Goal: Task Accomplishment & Management: Complete application form

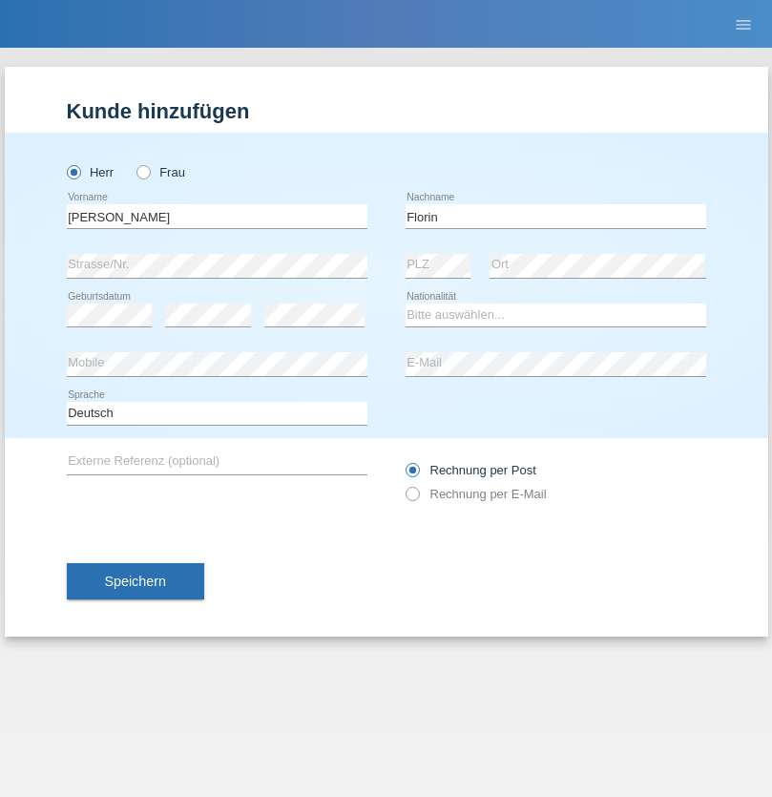
type input "Florin"
select select "RO"
select select "C"
select select "29"
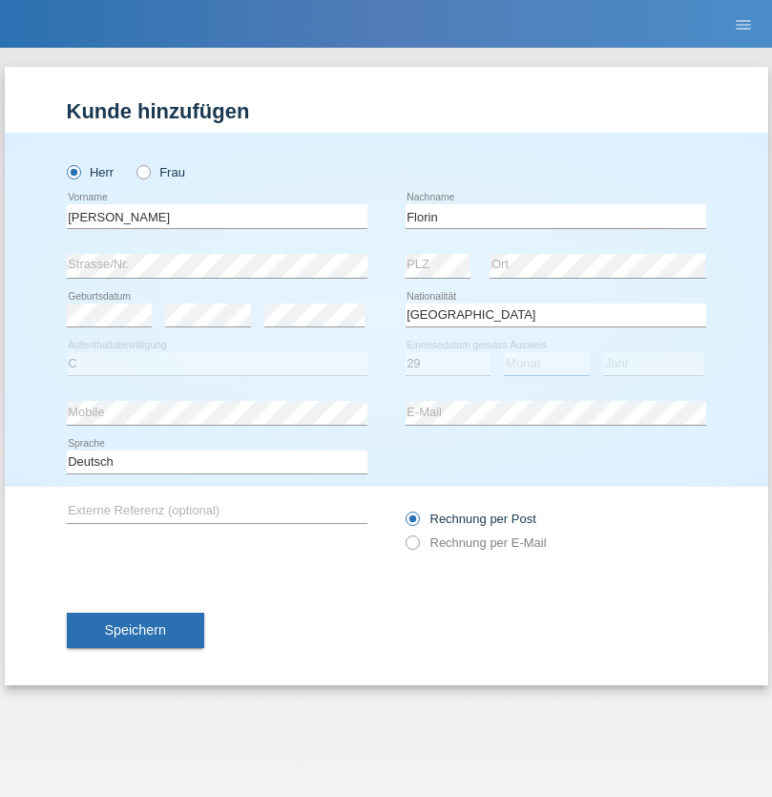
select select "02"
select select "2021"
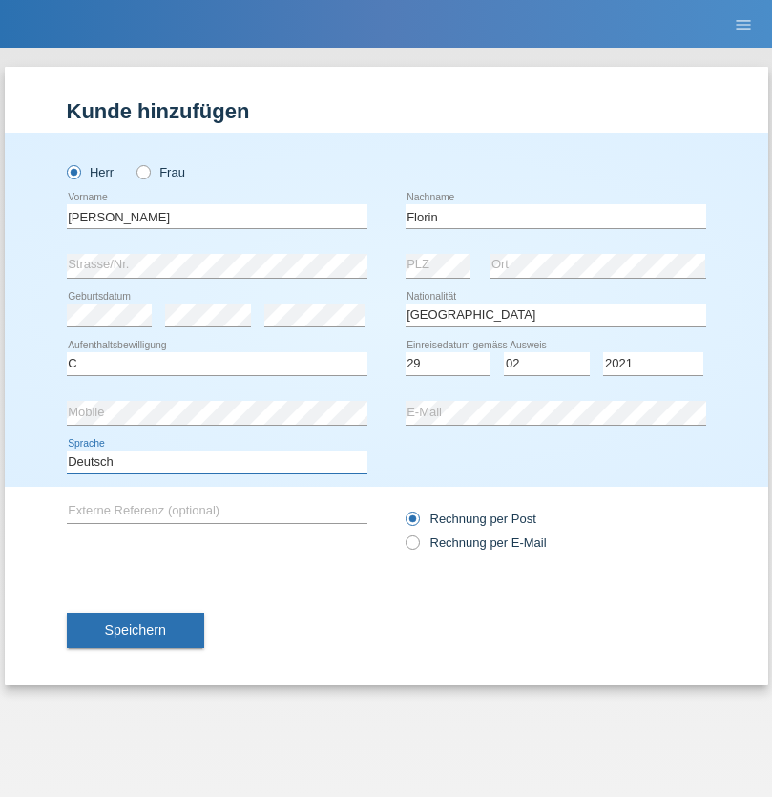
select select "en"
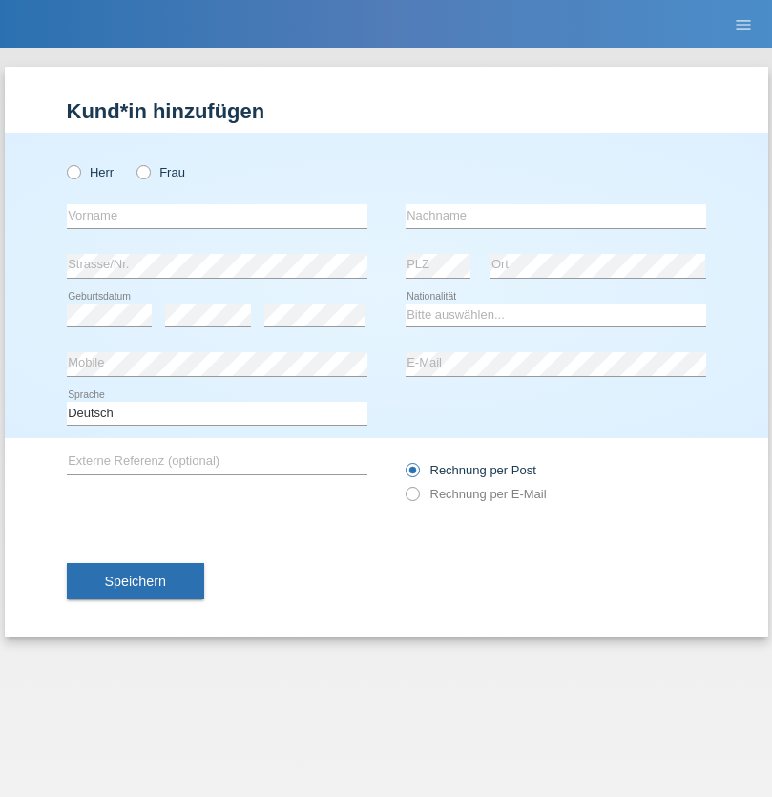
radio input "true"
click at [217, 216] on input "text" at bounding box center [217, 216] width 300 height 24
type input "Ruth"
click at [555, 216] on input "text" at bounding box center [555, 216] width 300 height 24
type input "Krebs"
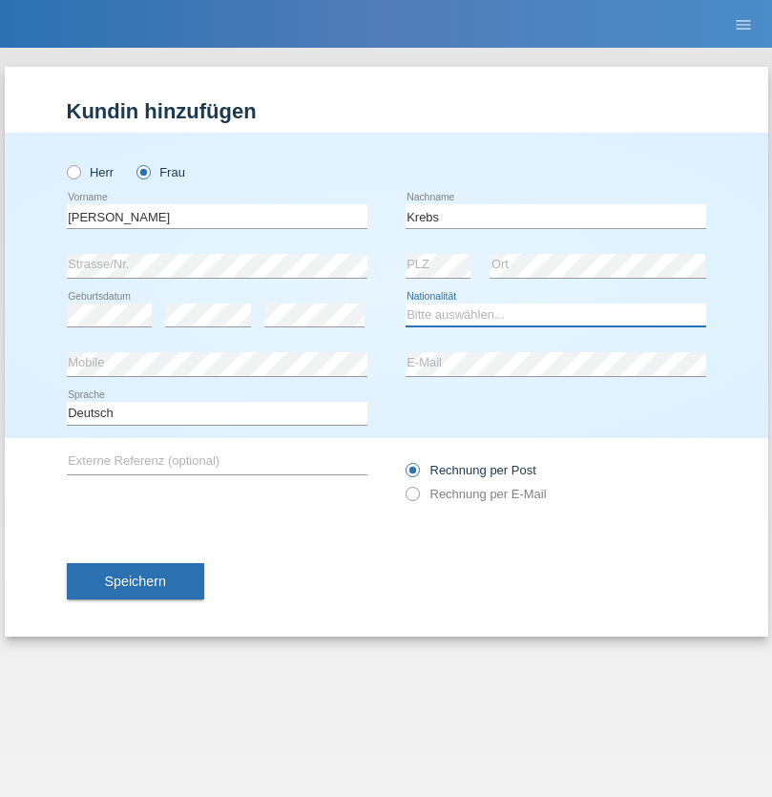
select select "CH"
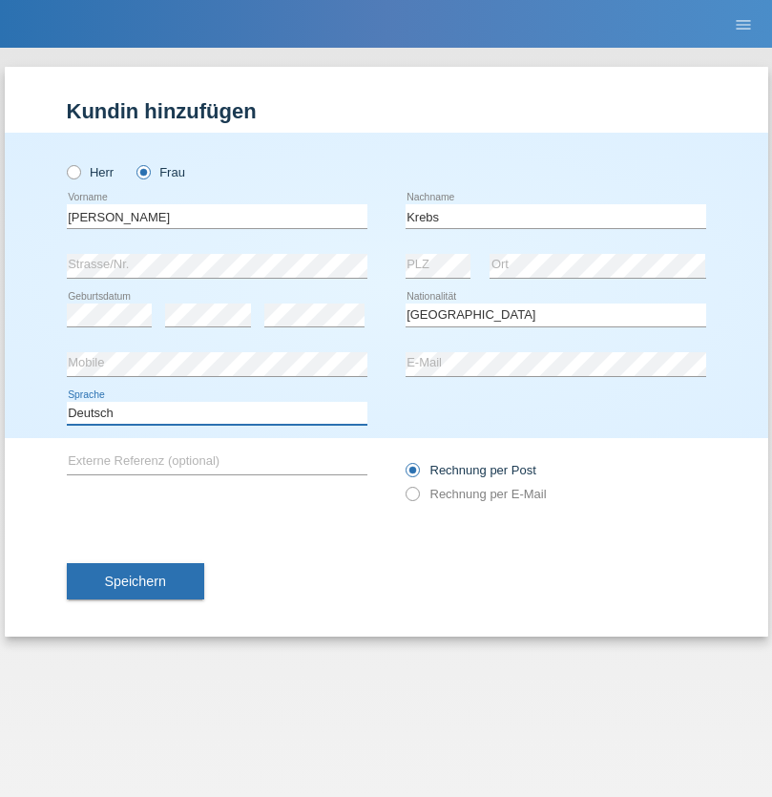
select select "en"
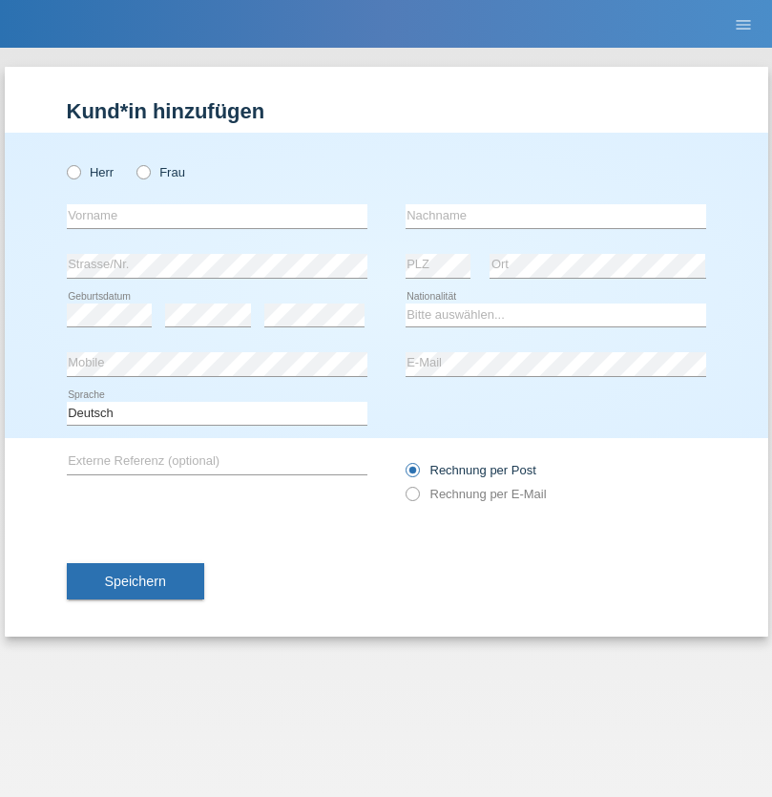
radio input "true"
click at [217, 216] on input "text" at bounding box center [217, 216] width 300 height 24
type input "Qovanaj"
click at [555, 216] on input "text" at bounding box center [555, 216] width 300 height 24
type input "Shaban"
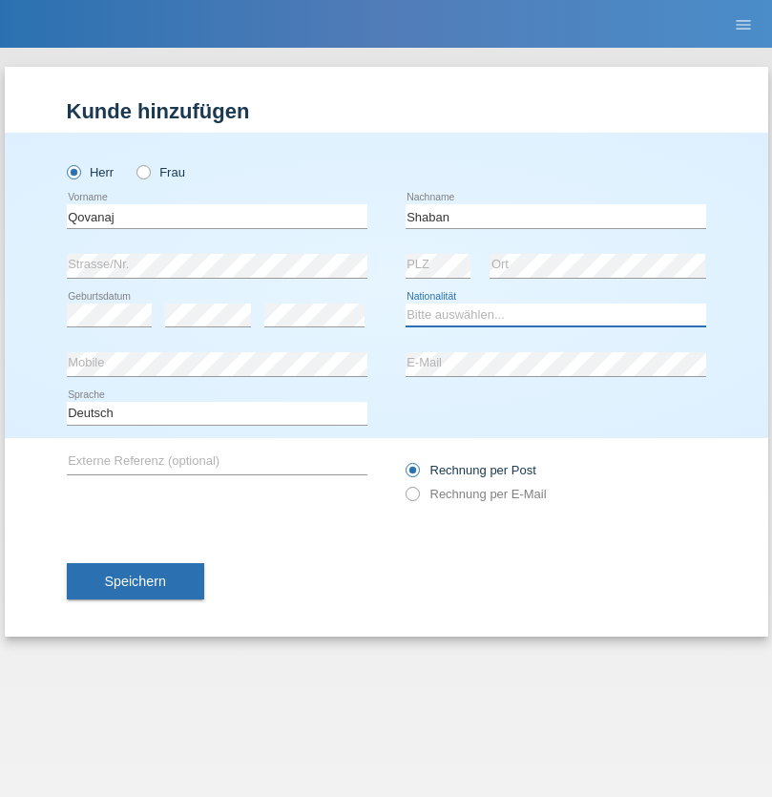
select select "CH"
radio input "true"
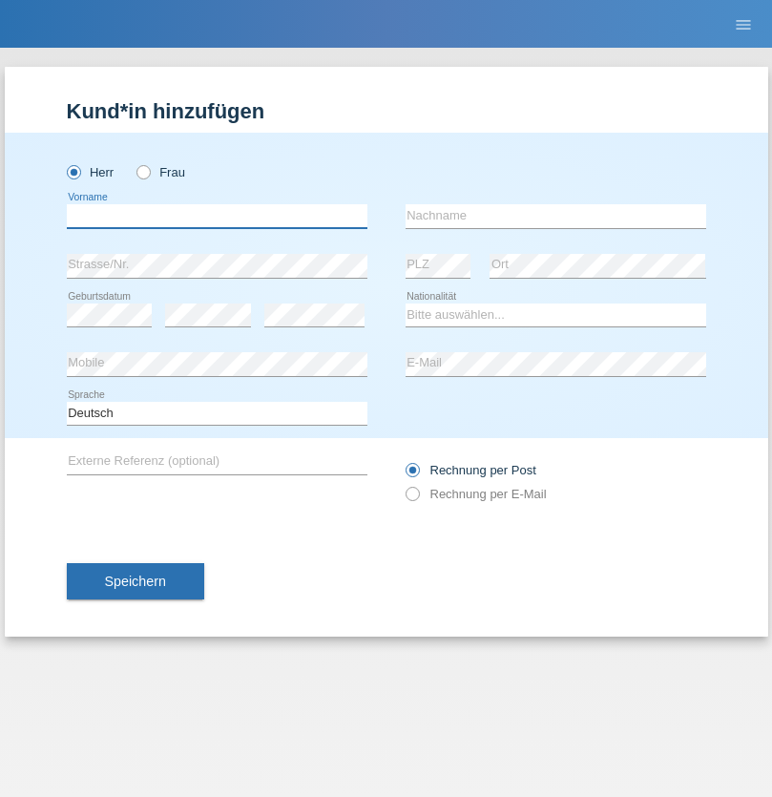
click at [217, 216] on input "text" at bounding box center [217, 216] width 300 height 24
type input "Flückiger"
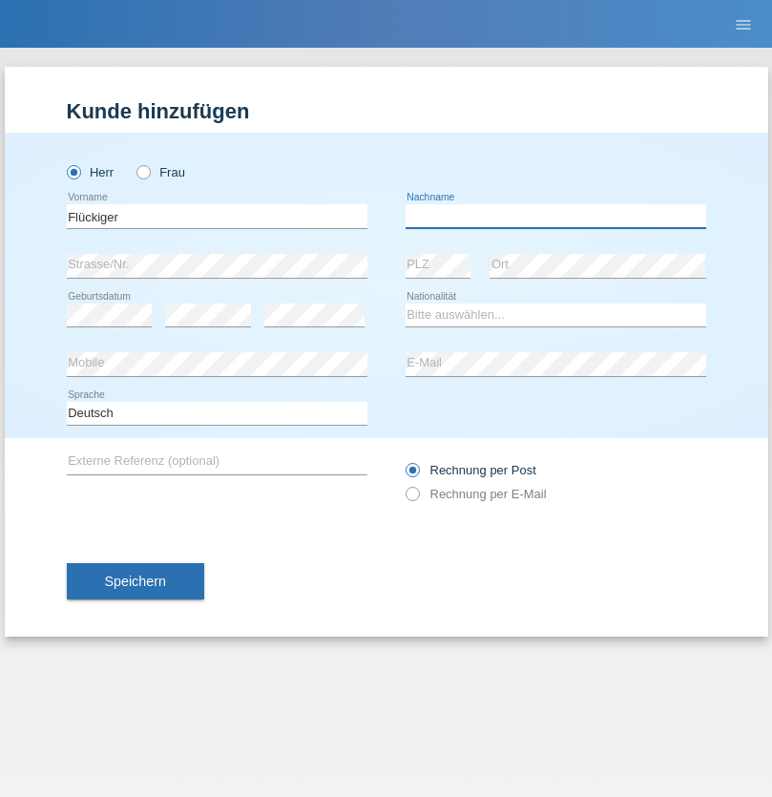
click at [555, 216] on input "text" at bounding box center [555, 216] width 300 height 24
type input "Andreas"
select select "CH"
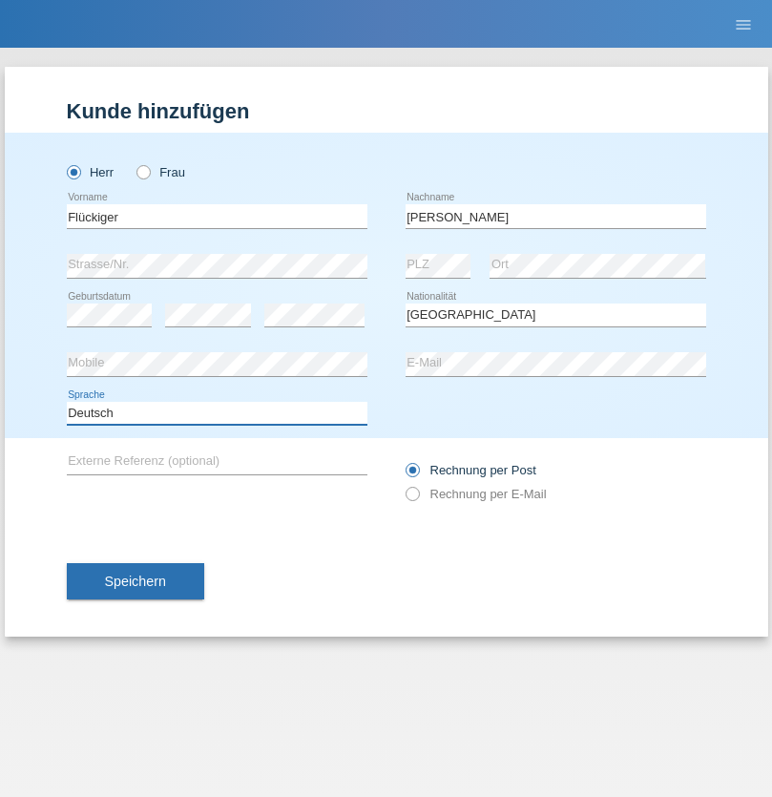
select select "en"
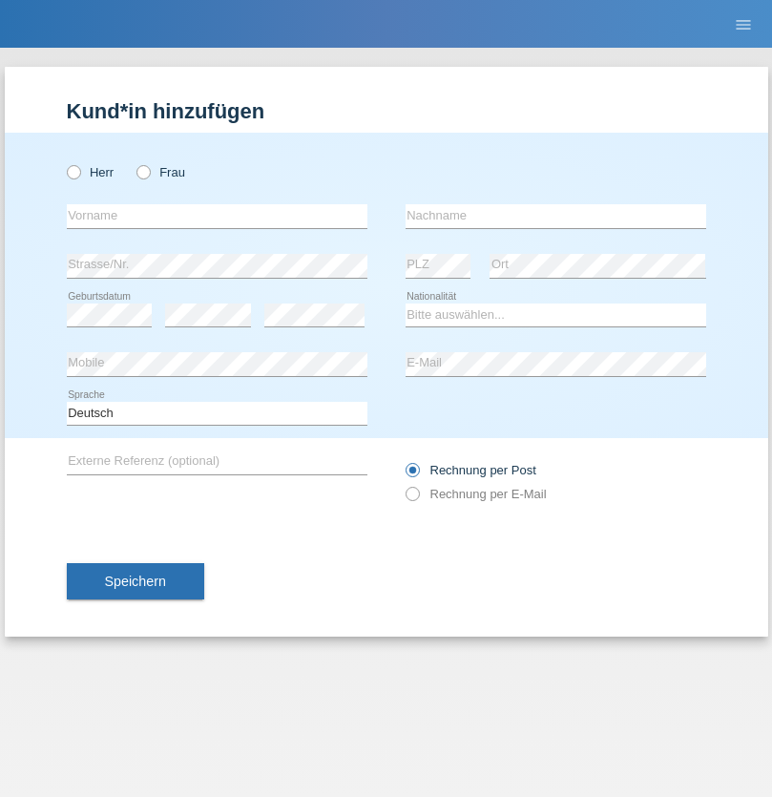
radio input "true"
click at [217, 216] on input "text" at bounding box center [217, 216] width 300 height 24
type input "J"
click at [555, 216] on input "text" at bounding box center [555, 216] width 300 height 24
type input "sarmento cavalcanti"
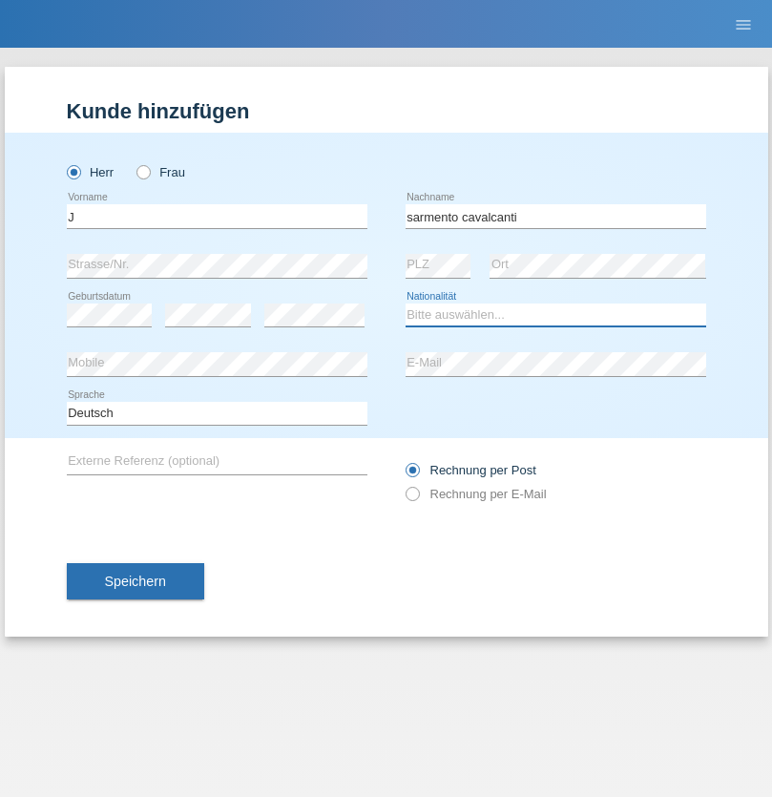
select select "PT"
select select "C"
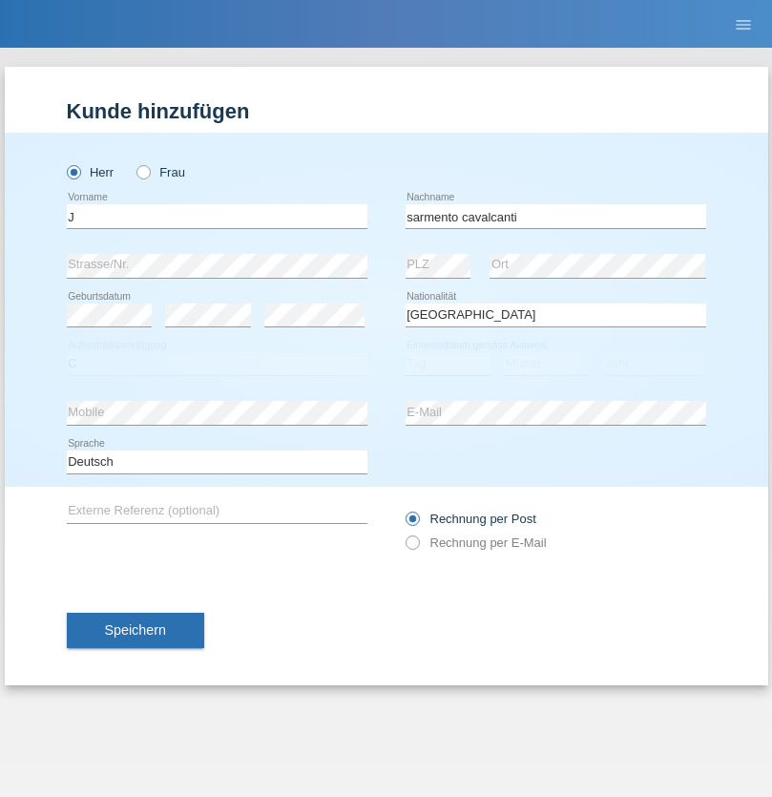
select select "02"
select select "09"
select select "2019"
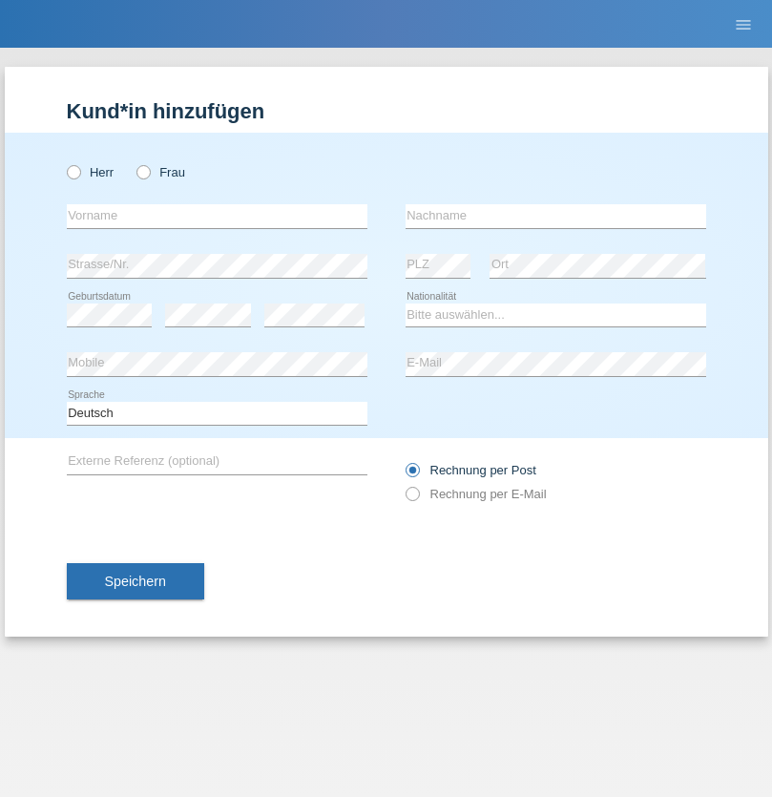
radio input "true"
click at [217, 216] on input "text" at bounding box center [217, 216] width 300 height 24
type input "G"
click at [555, 216] on input "text" at bounding box center [555, 216] width 300 height 24
type input "Umar"
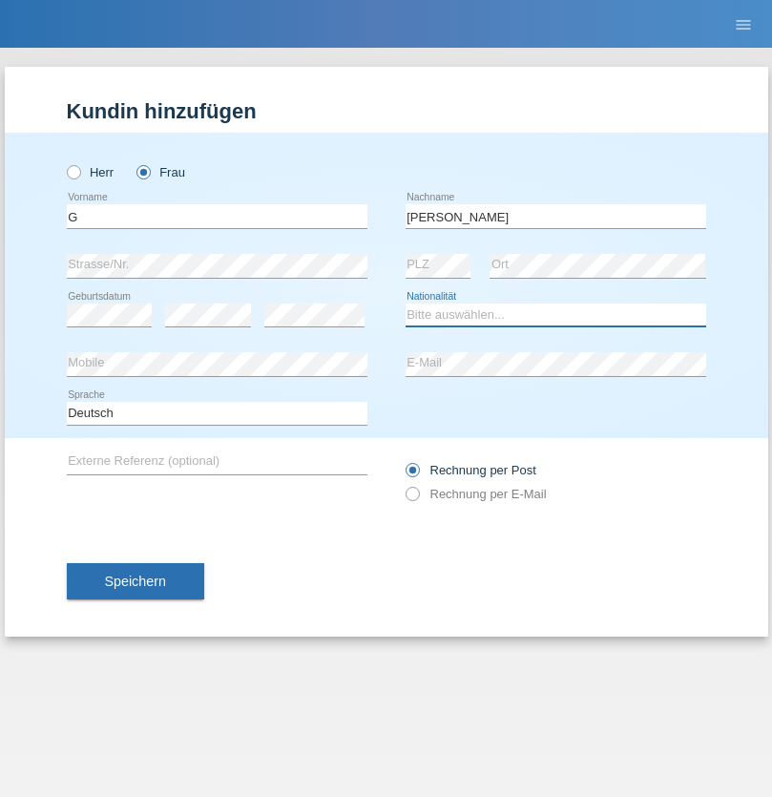
select select "CH"
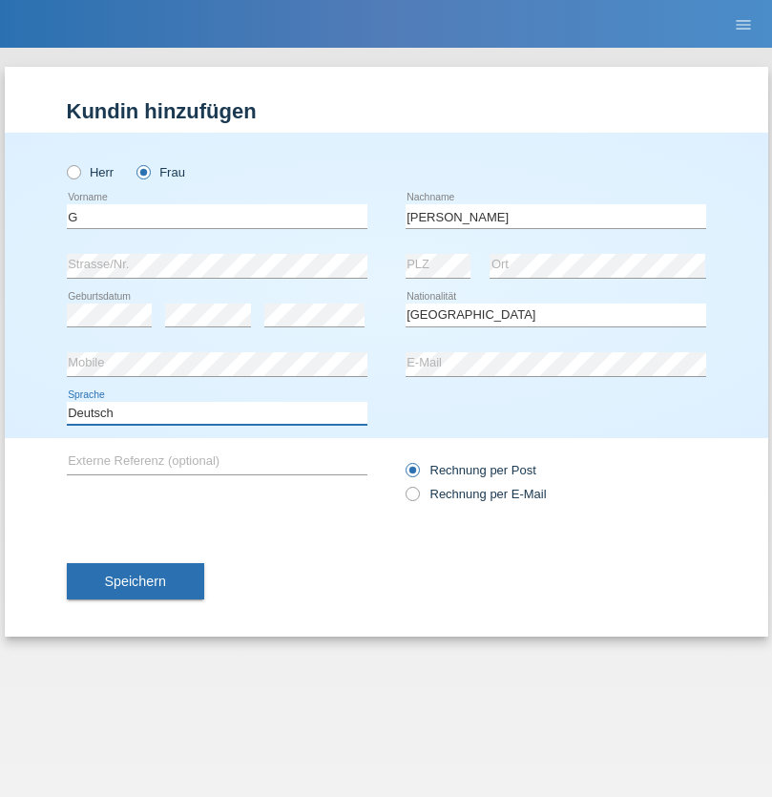
select select "en"
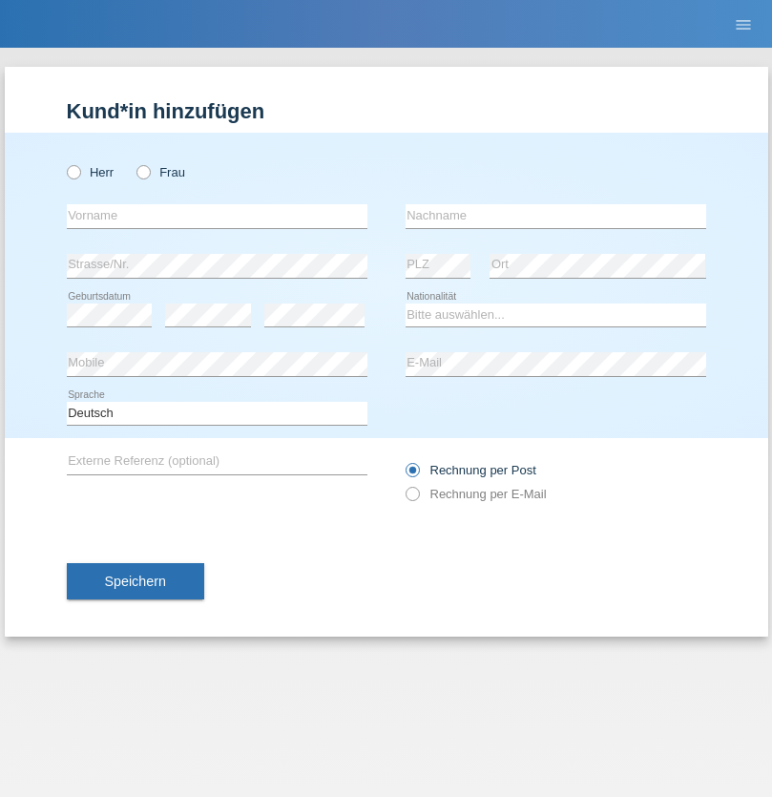
radio input "true"
click at [217, 216] on input "text" at bounding box center [217, 216] width 300 height 24
type input "Varodi"
click at [555, 216] on input "text" at bounding box center [555, 216] width 300 height 24
type input "Zoltan"
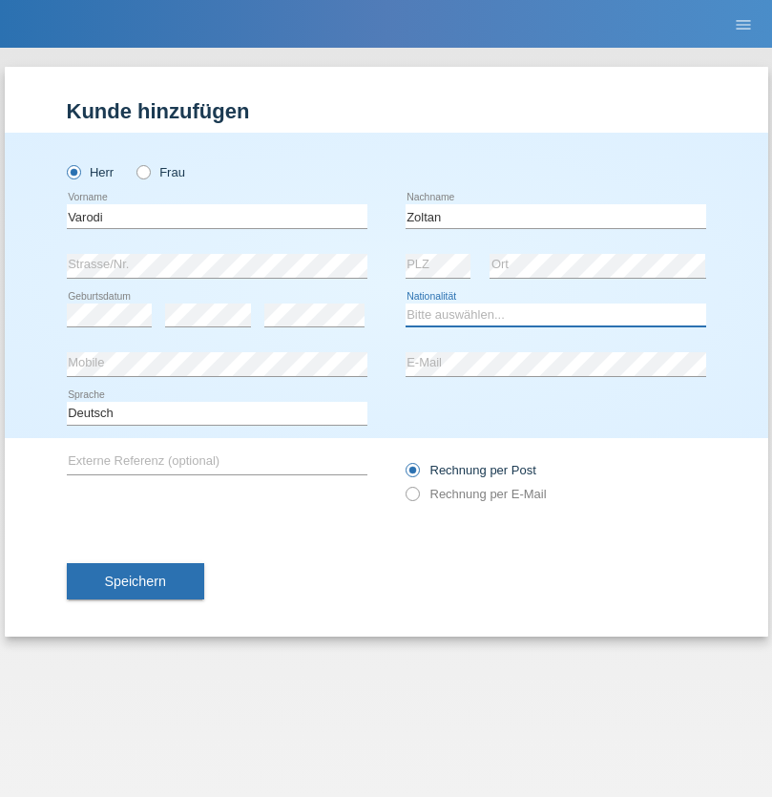
select select "UA"
select select "C"
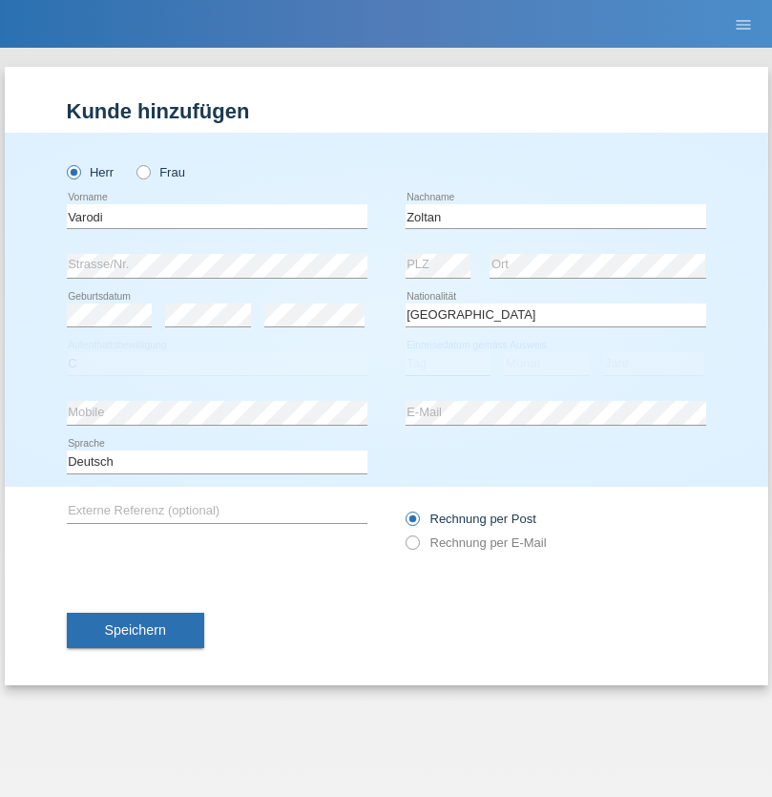
select select "10"
select select "2021"
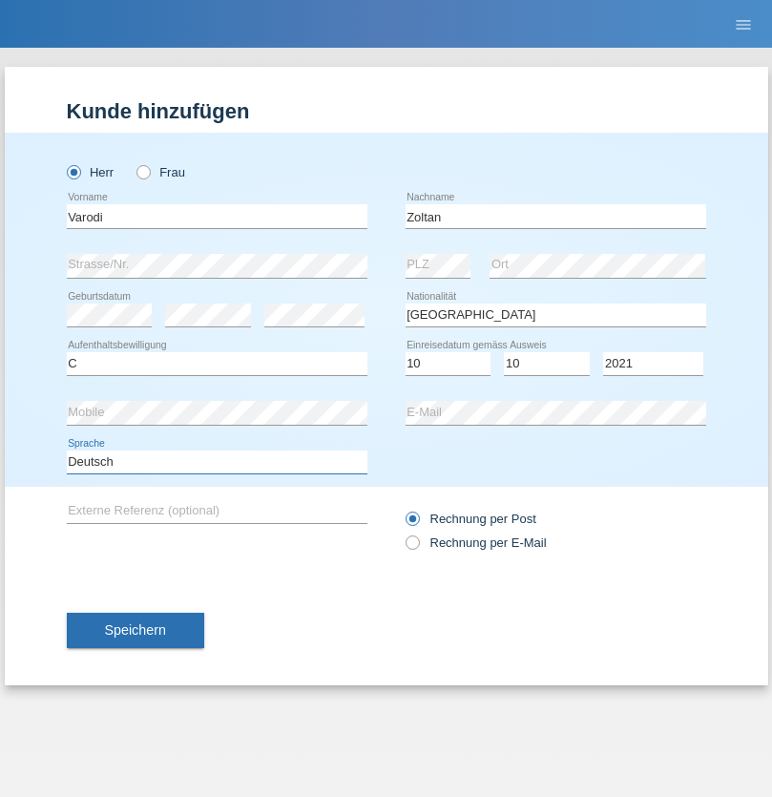
select select "en"
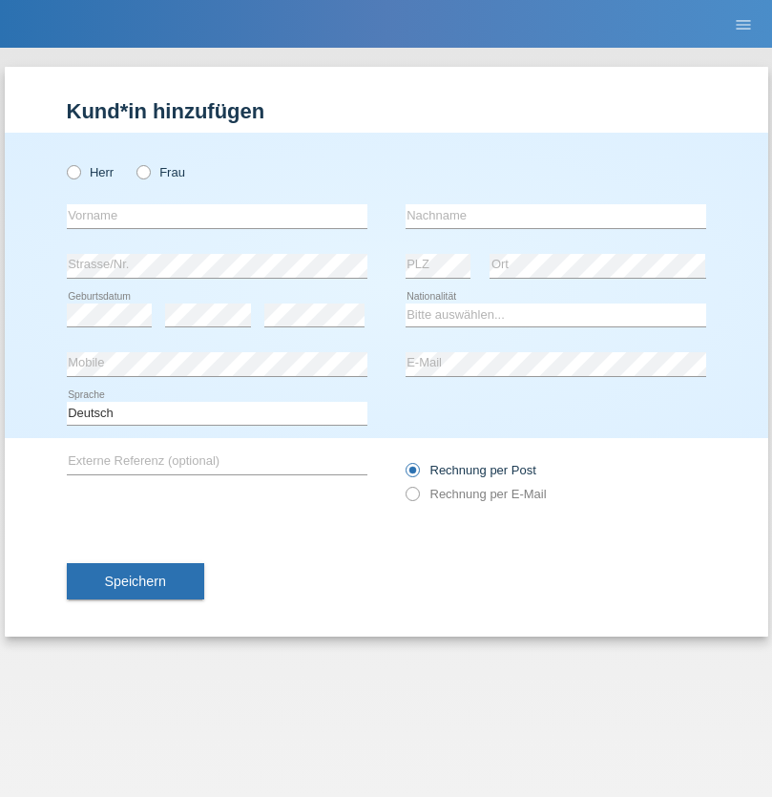
radio input "true"
click at [217, 216] on input "text" at bounding box center [217, 216] width 300 height 24
type input "Samira"
click at [555, 216] on input "text" at bounding box center [555, 216] width 300 height 24
type input "Bachofen"
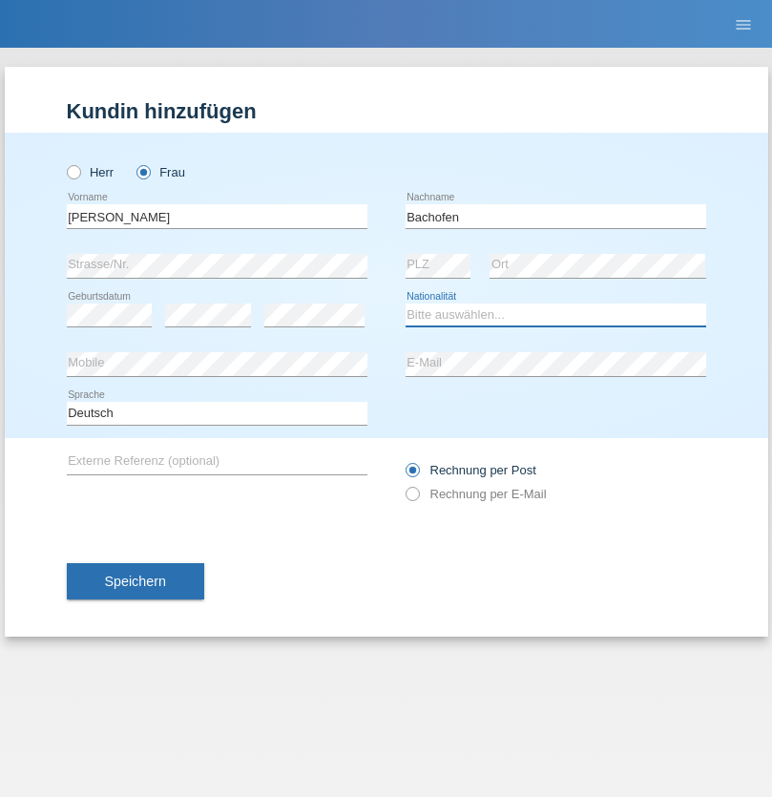
select select "CH"
radio input "true"
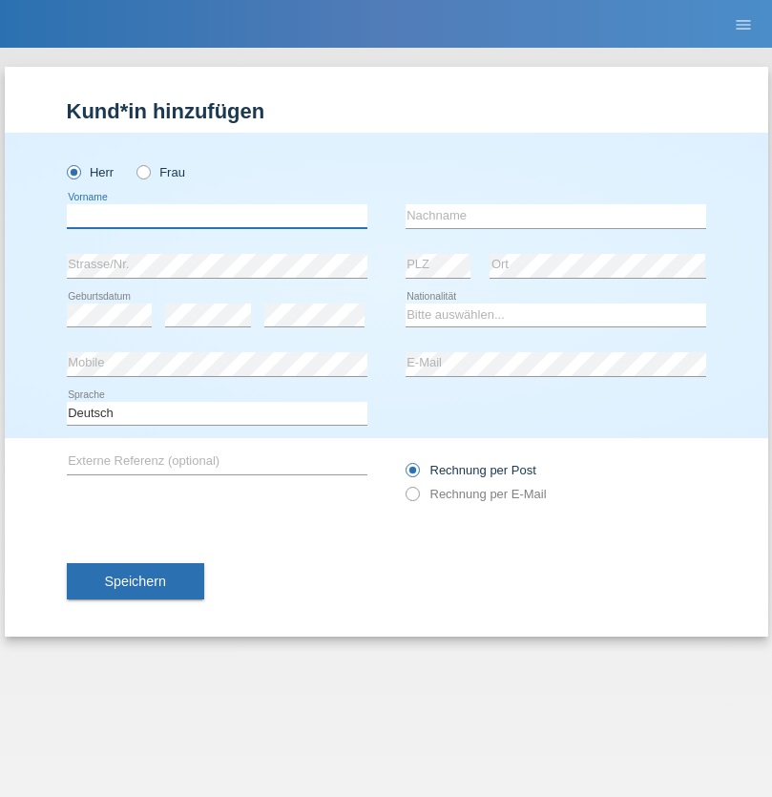
click at [217, 216] on input "text" at bounding box center [217, 216] width 300 height 24
type input "Volkan"
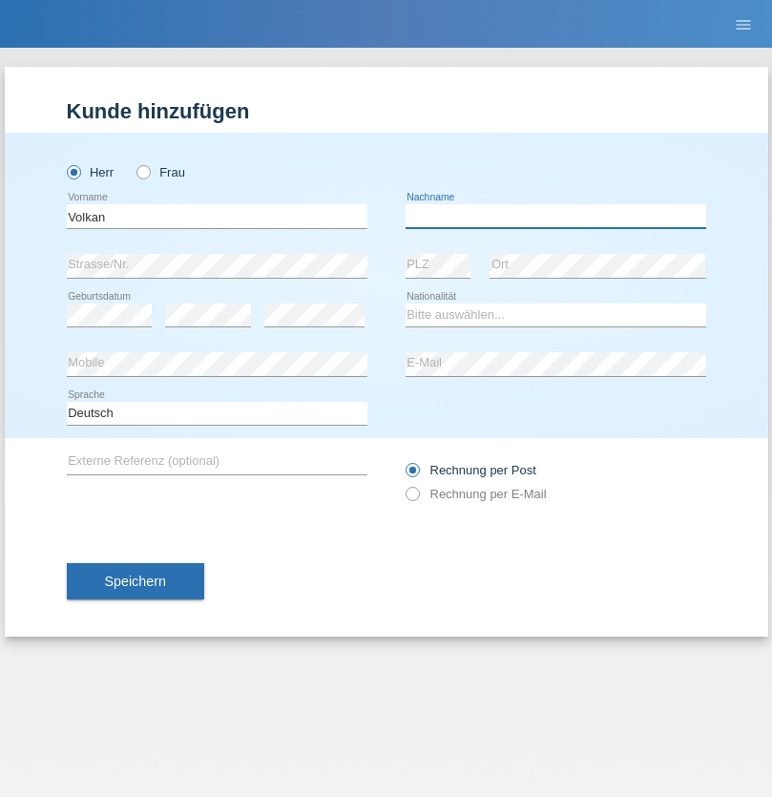
click at [555, 216] on input "text" at bounding box center [555, 216] width 300 height 24
type input "Laçın"
select select "TR"
select select "C"
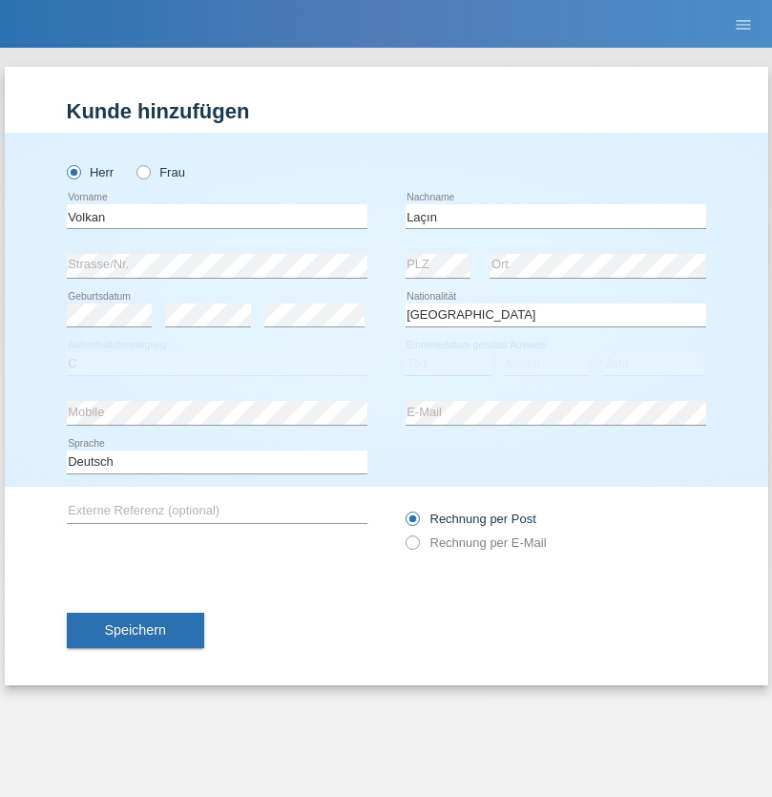
select select "06"
select select "04"
select select "2021"
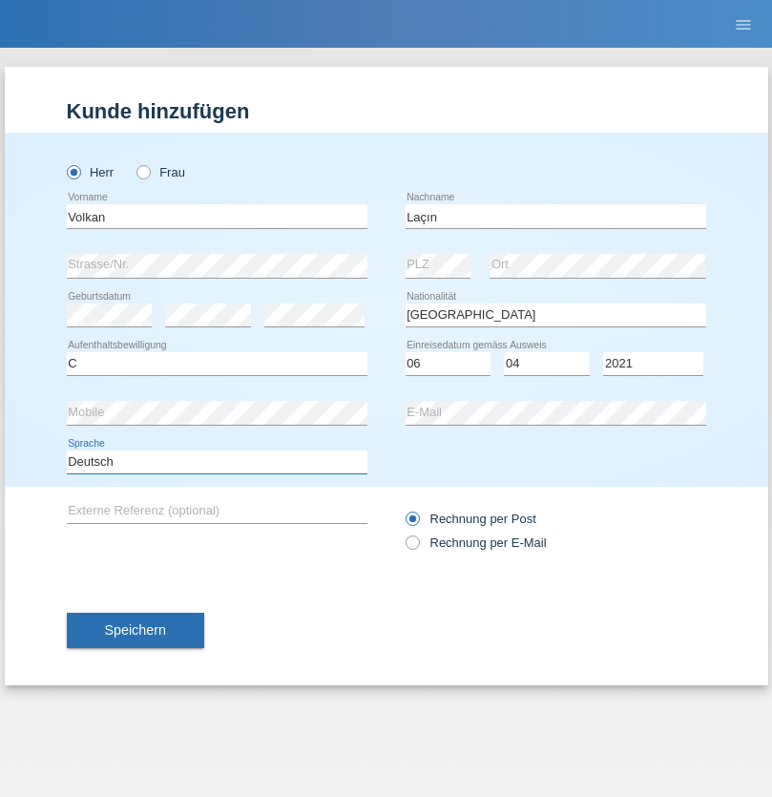
select select "en"
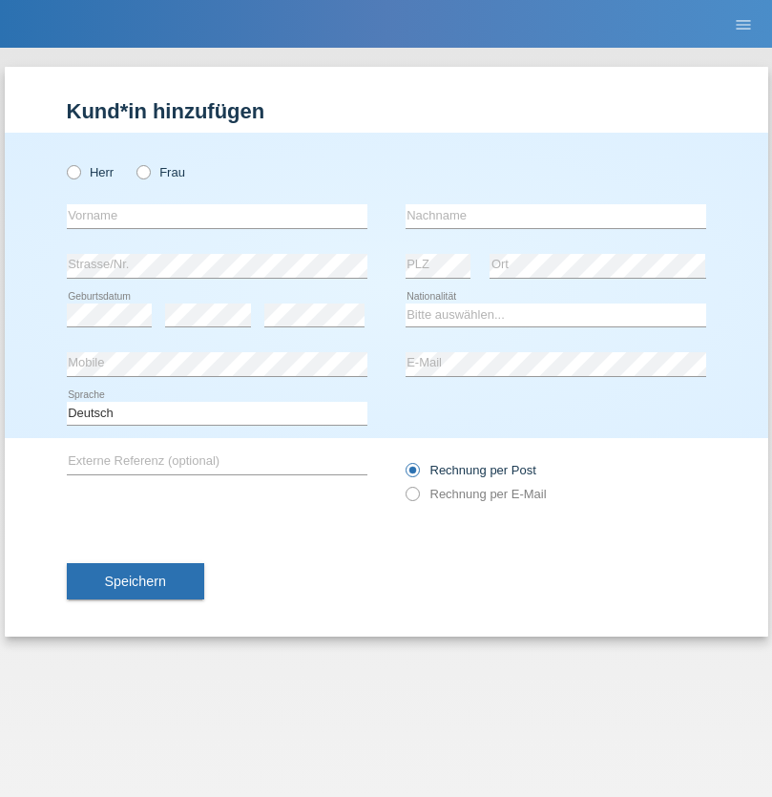
radio input "true"
click at [217, 216] on input "text" at bounding box center [217, 216] width 300 height 24
type input "Volkan"
click at [555, 216] on input "text" at bounding box center [555, 216] width 300 height 24
type input "Laçın"
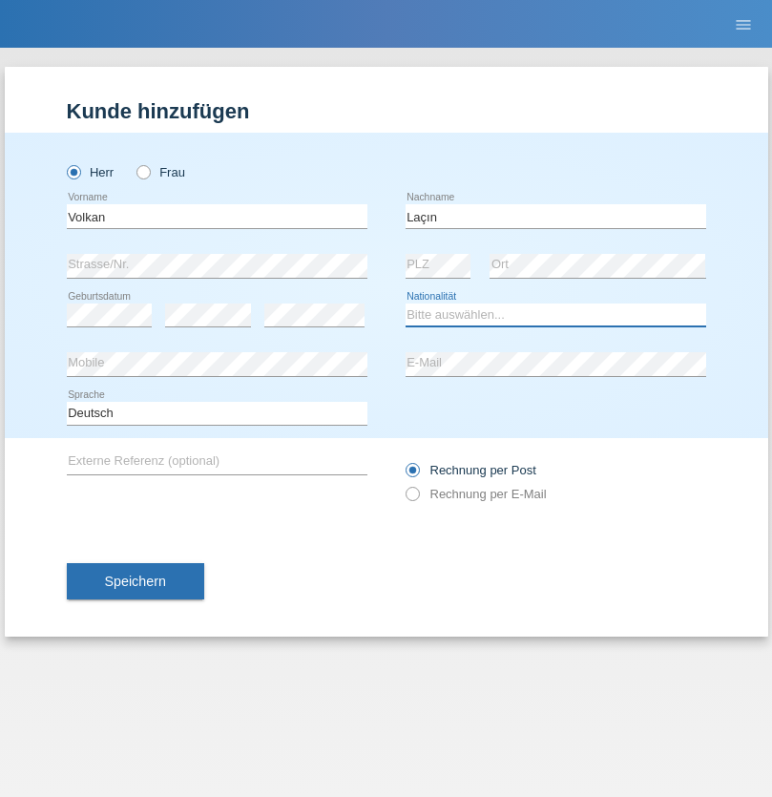
select select "TR"
select select "C"
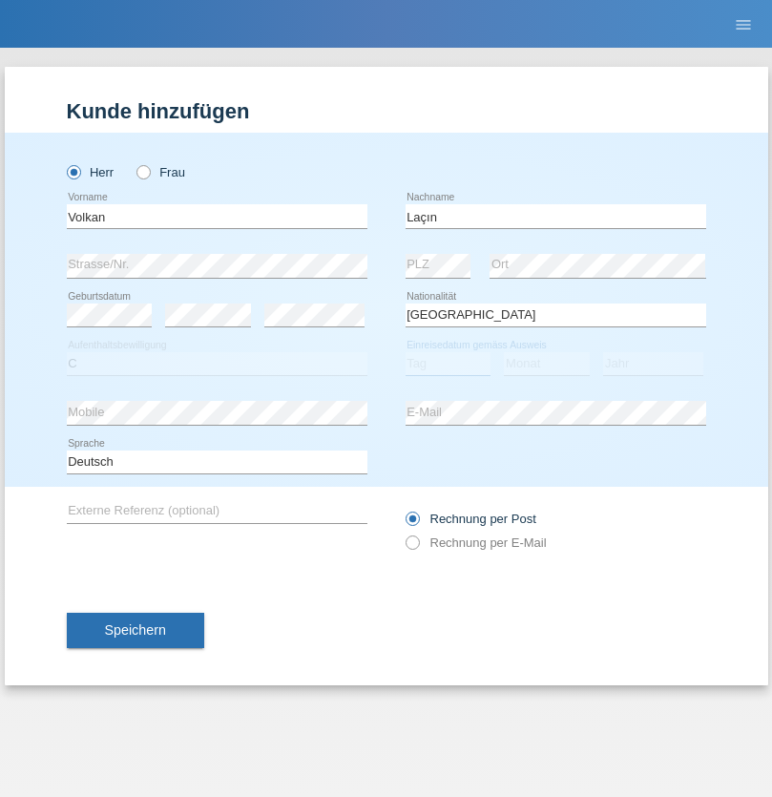
select select "06"
select select "04"
select select "2021"
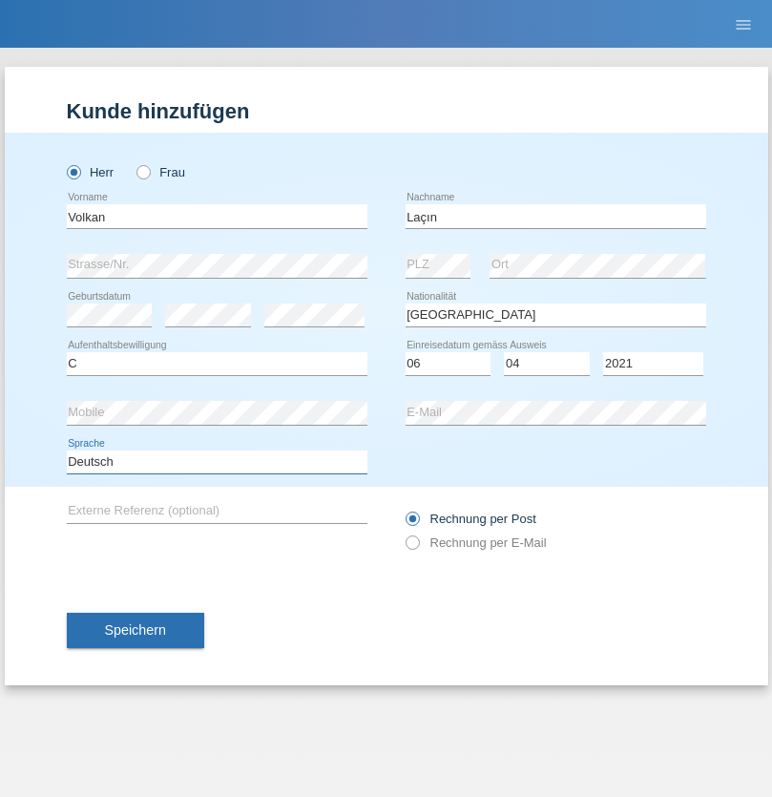
select select "en"
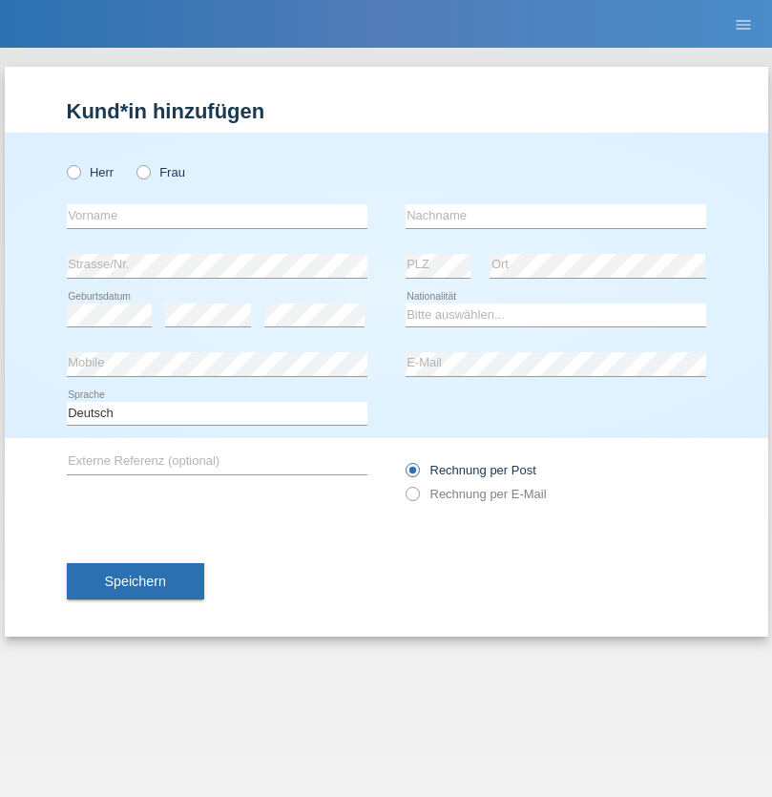
radio input "true"
click at [217, 216] on input "text" at bounding box center [217, 216] width 300 height 24
type input "jennifer"
click at [555, 216] on input "text" at bounding box center [555, 216] width 300 height 24
type input "löffel"
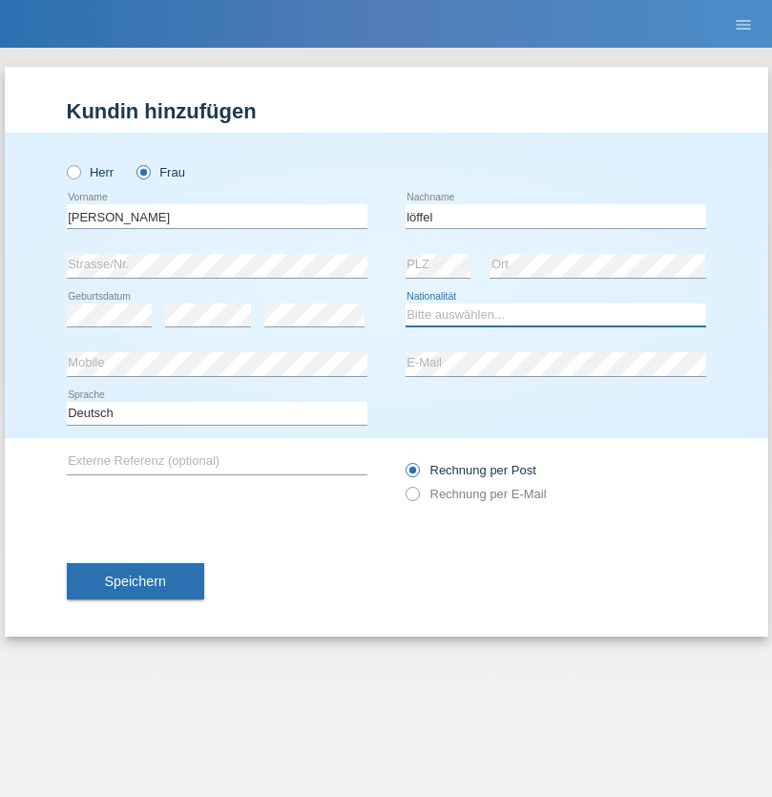
select select "CH"
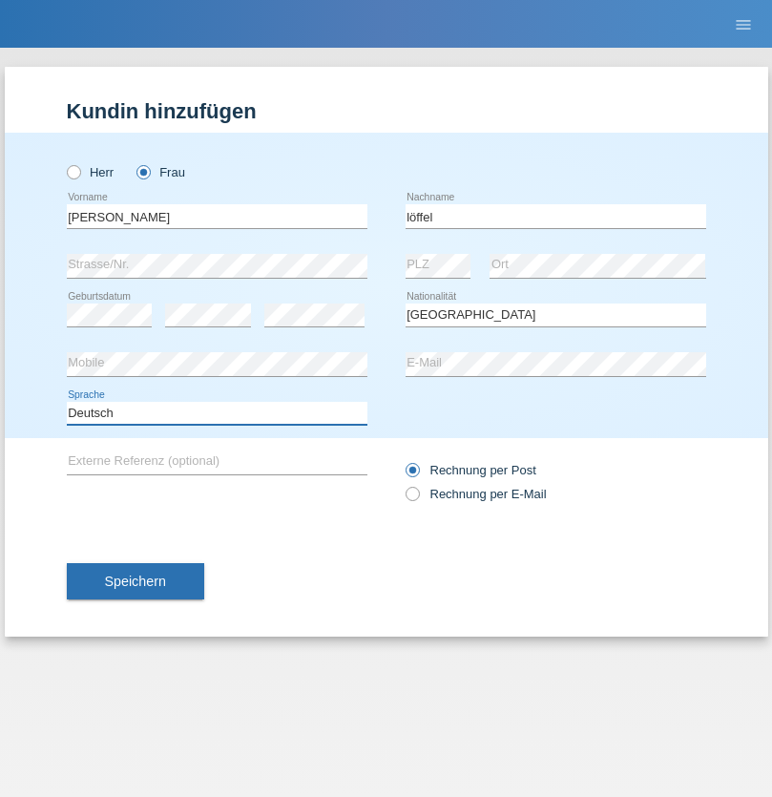
select select "en"
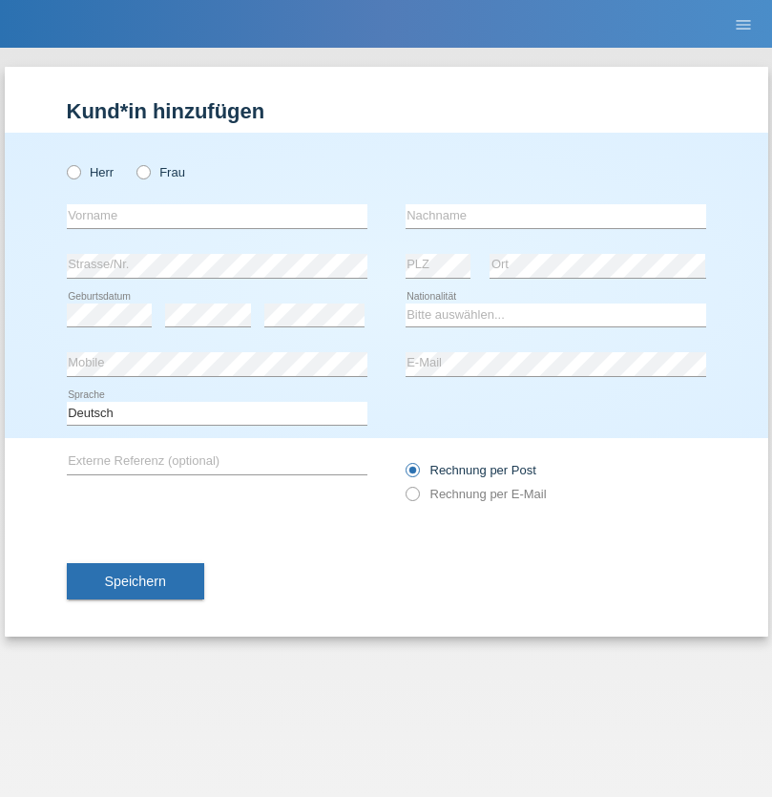
radio input "true"
click at [217, 216] on input "text" at bounding box center [217, 216] width 300 height 24
type input "Matusa"
click at [555, 216] on input "text" at bounding box center [555, 216] width 300 height 24
type input "[PERSON_NAME]"
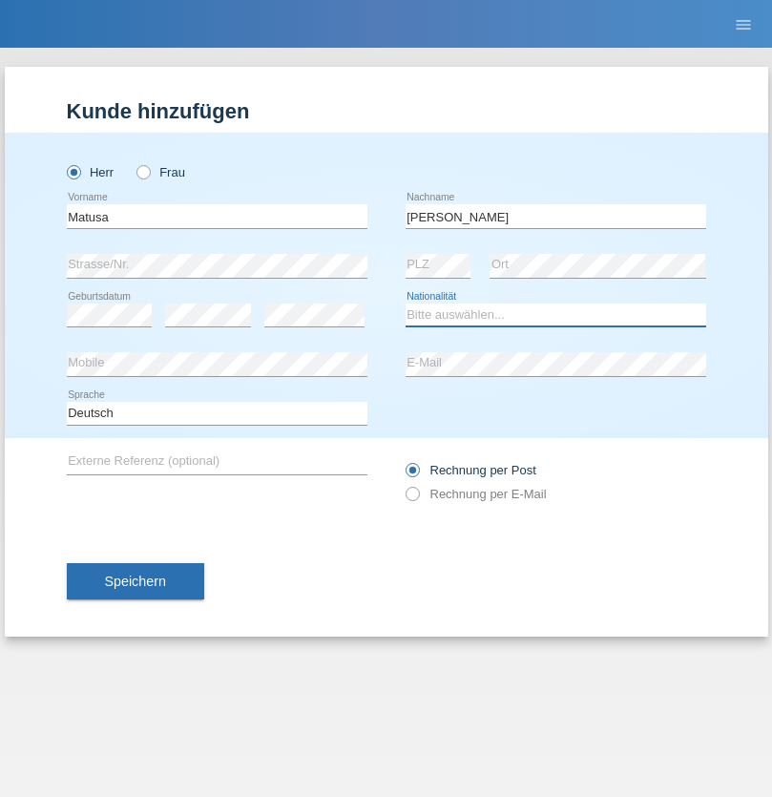
select select "RO"
select select "C"
select select "01"
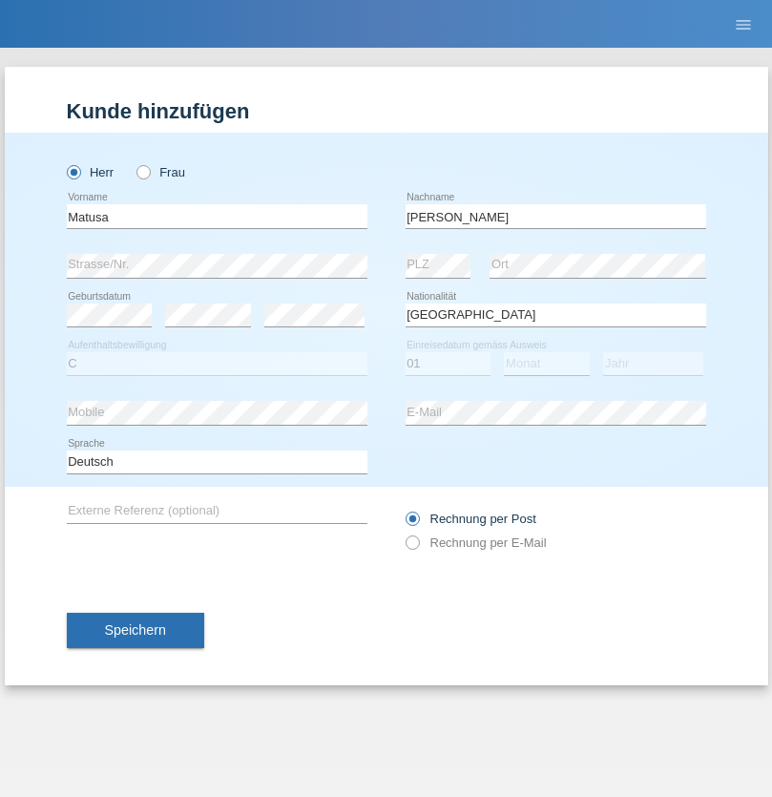
select select "06"
select select "2016"
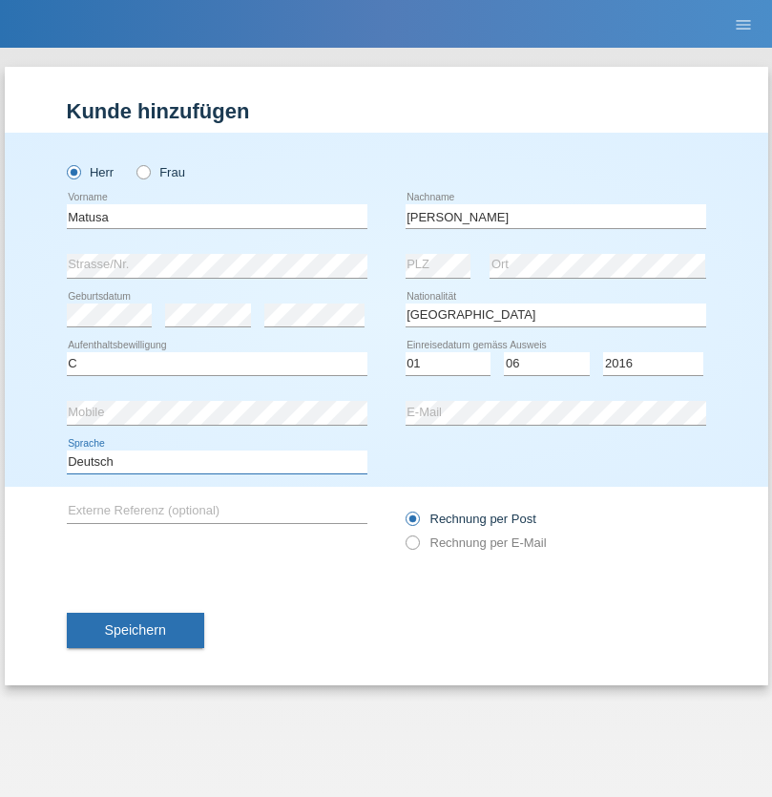
select select "en"
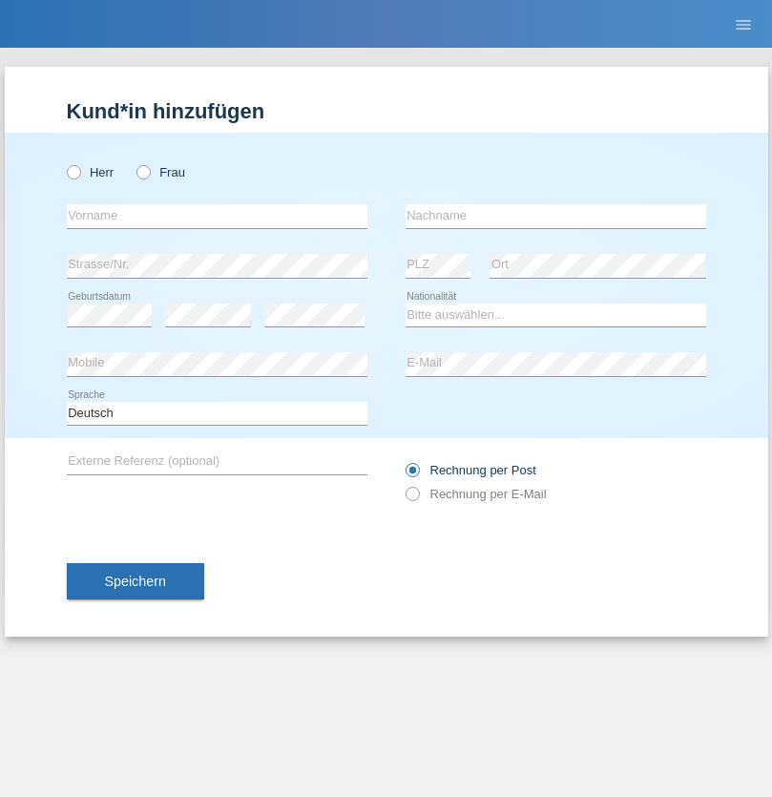
radio input "true"
click at [217, 216] on input "text" at bounding box center [217, 216] width 300 height 24
type input "[PERSON_NAME]"
click at [555, 216] on input "text" at bounding box center [555, 216] width 300 height 24
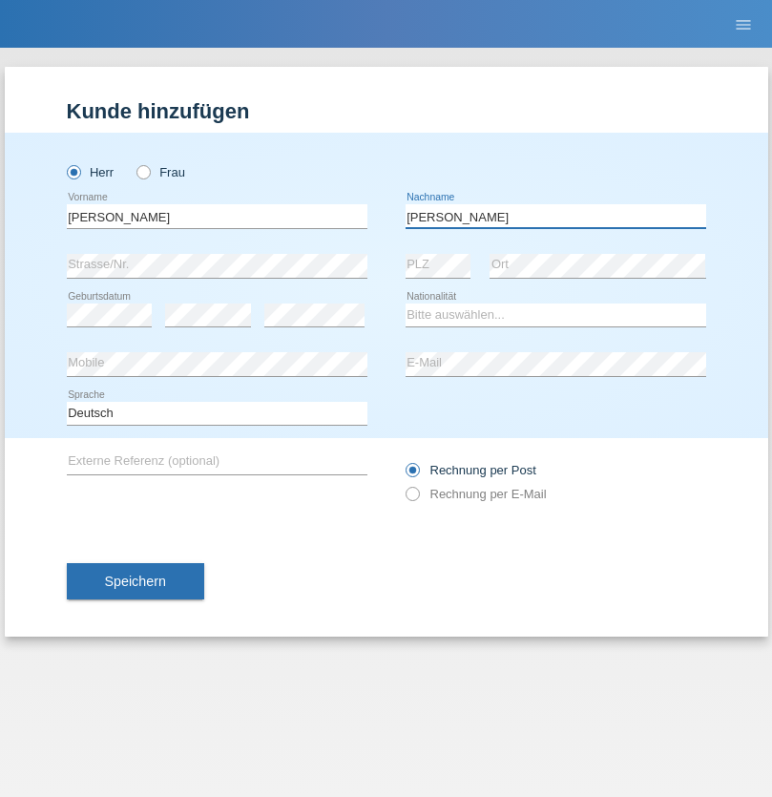
type input "[PERSON_NAME]"
select select "CH"
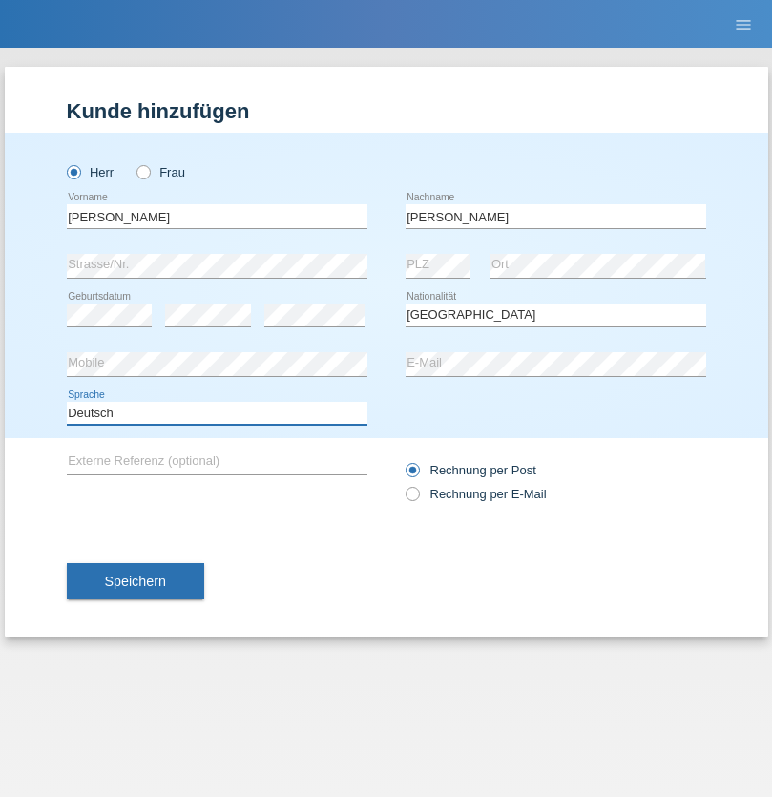
select select "en"
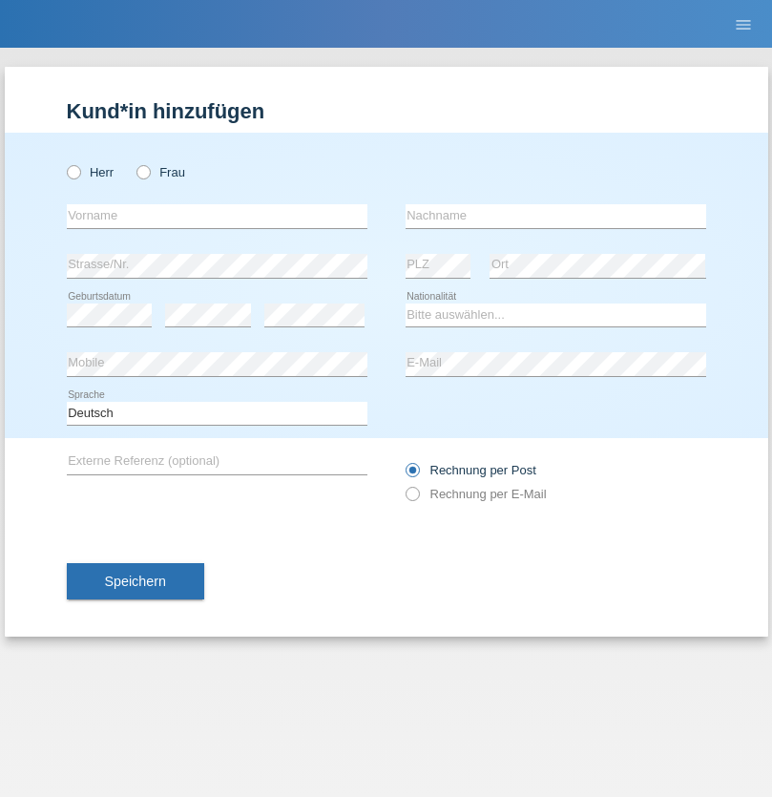
radio input "true"
click at [217, 216] on input "text" at bounding box center [217, 216] width 300 height 24
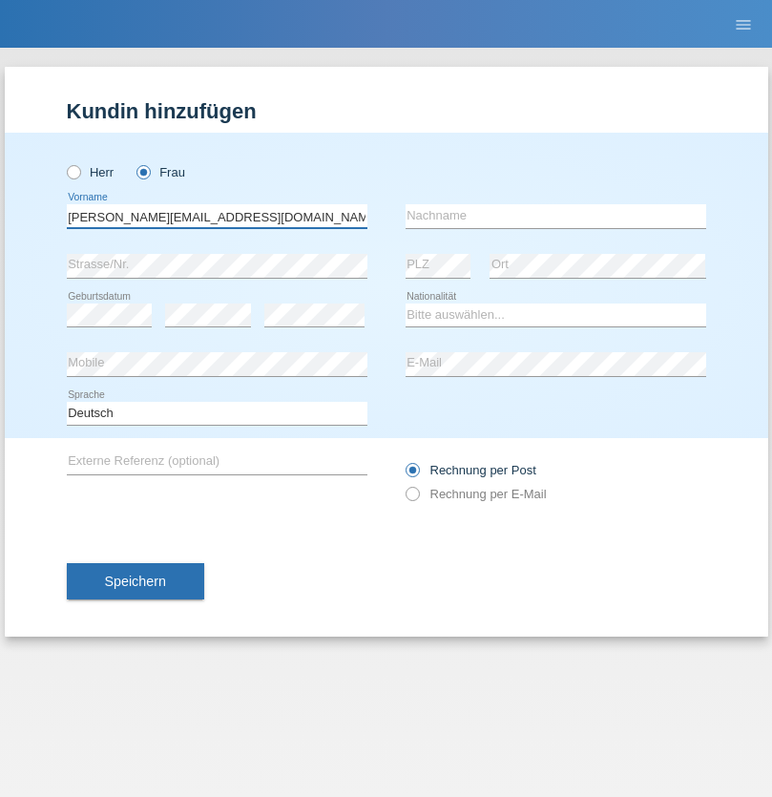
type input "Jasmine.hylaj@gmail.com"
click at [555, 216] on input "text" at bounding box center [555, 216] width 300 height 24
type input "Hylaj"
select select "CH"
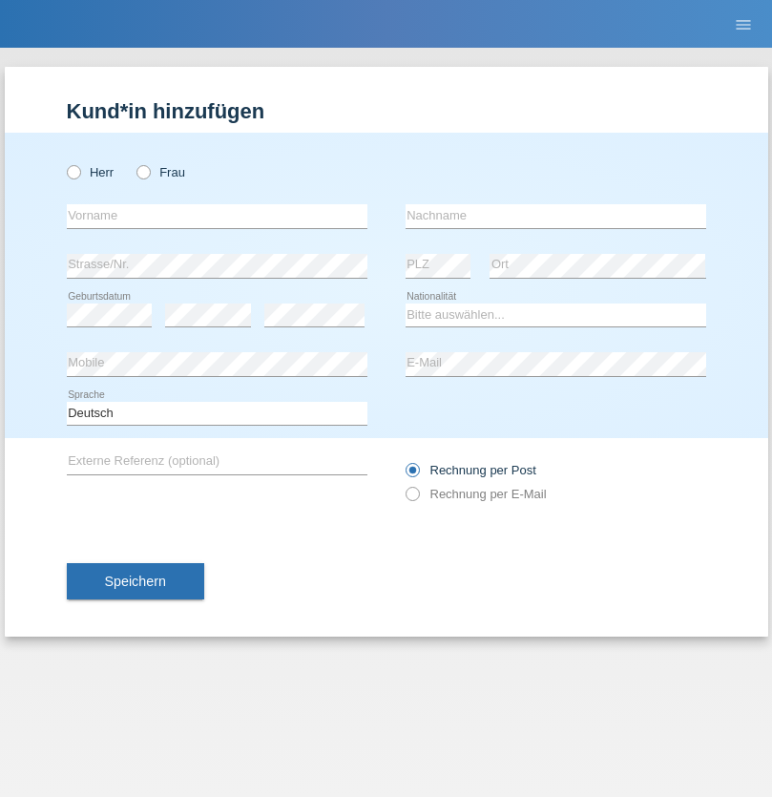
radio input "true"
click at [217, 216] on input "text" at bounding box center [217, 216] width 300 height 24
type input "luka"
click at [555, 216] on input "text" at bounding box center [555, 216] width 300 height 24
type input "kocic"
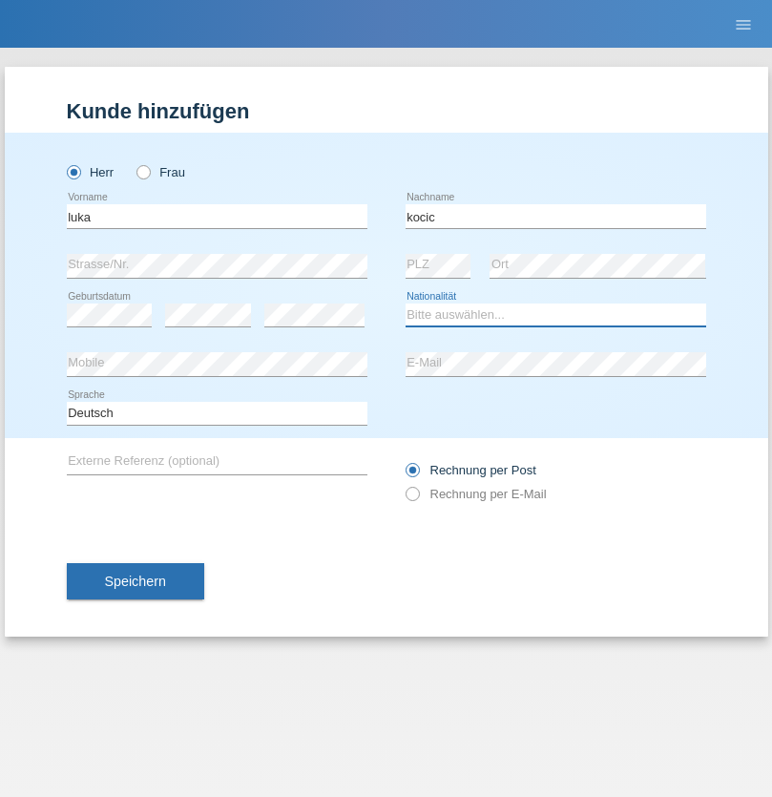
select select "RS"
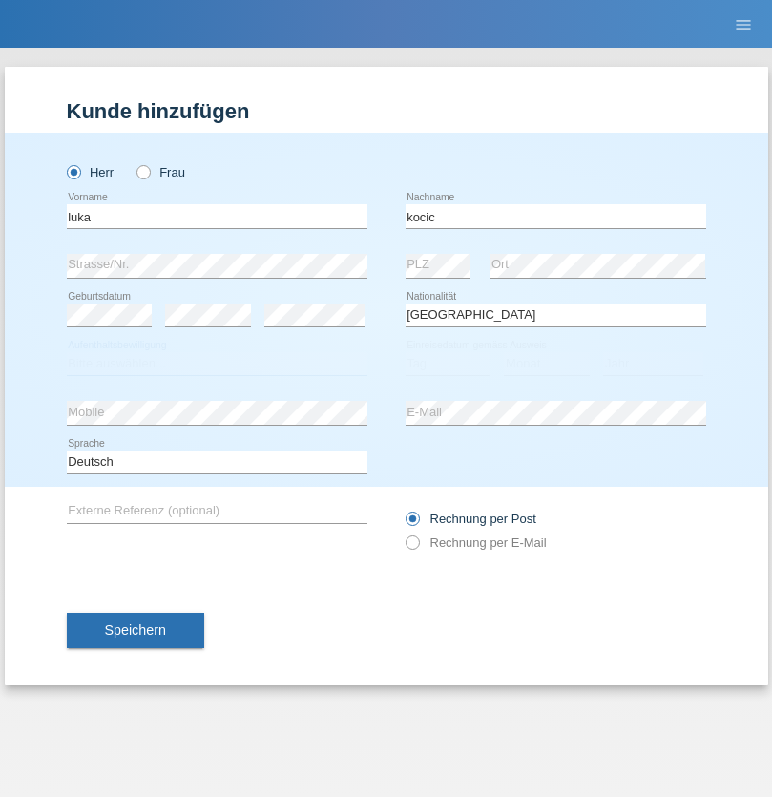
select select "C"
select select "21"
select select "04"
select select "1999"
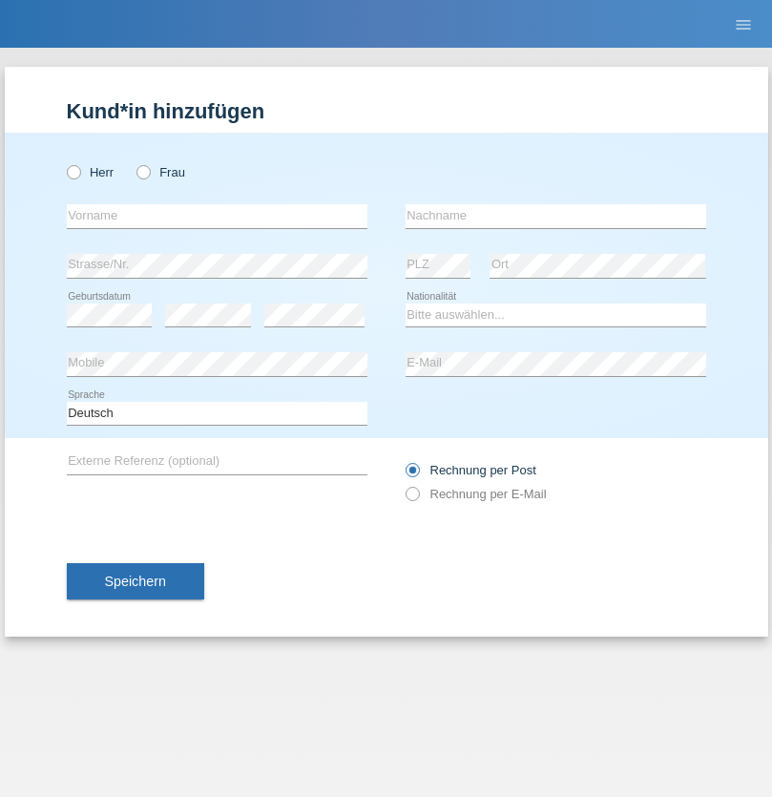
radio input "true"
click at [217, 216] on input "text" at bounding box center [217, 216] width 300 height 24
type input "Marian"
click at [555, 216] on input "text" at bounding box center [555, 216] width 300 height 24
type input "Matusa"
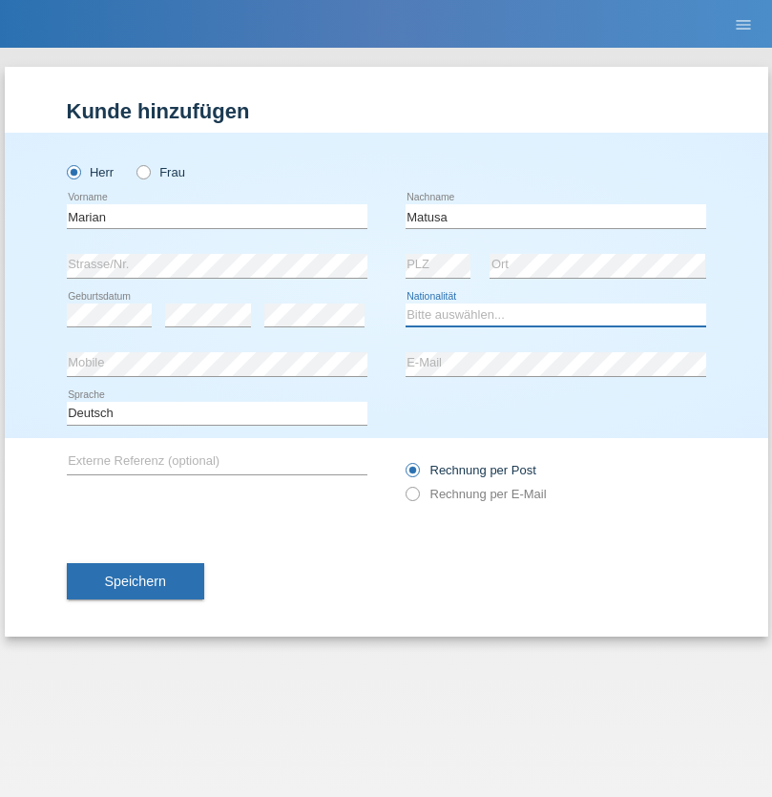
select select "RO"
select select "C"
select select "01"
select select "06"
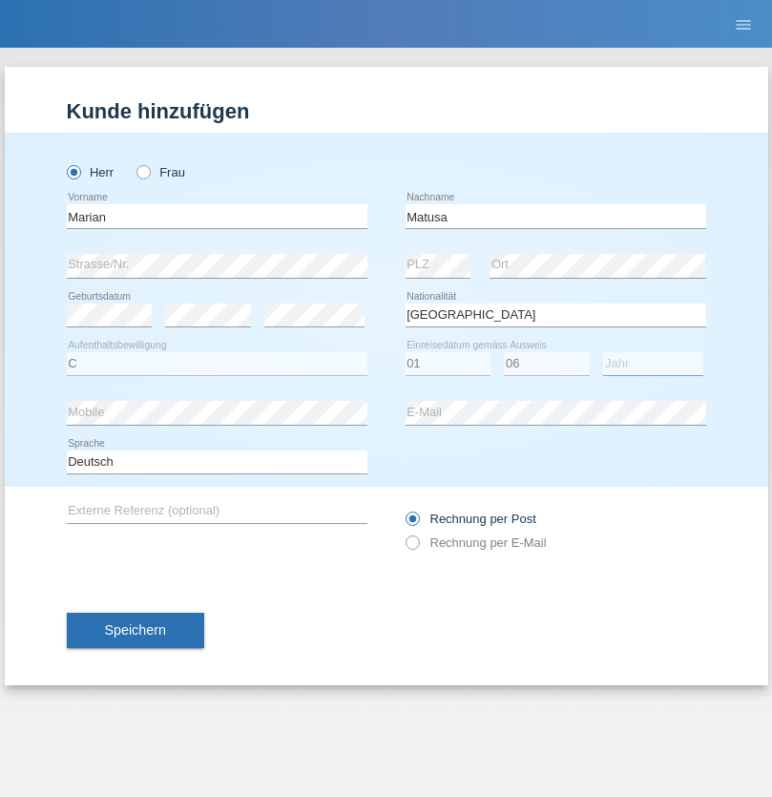
select select "2016"
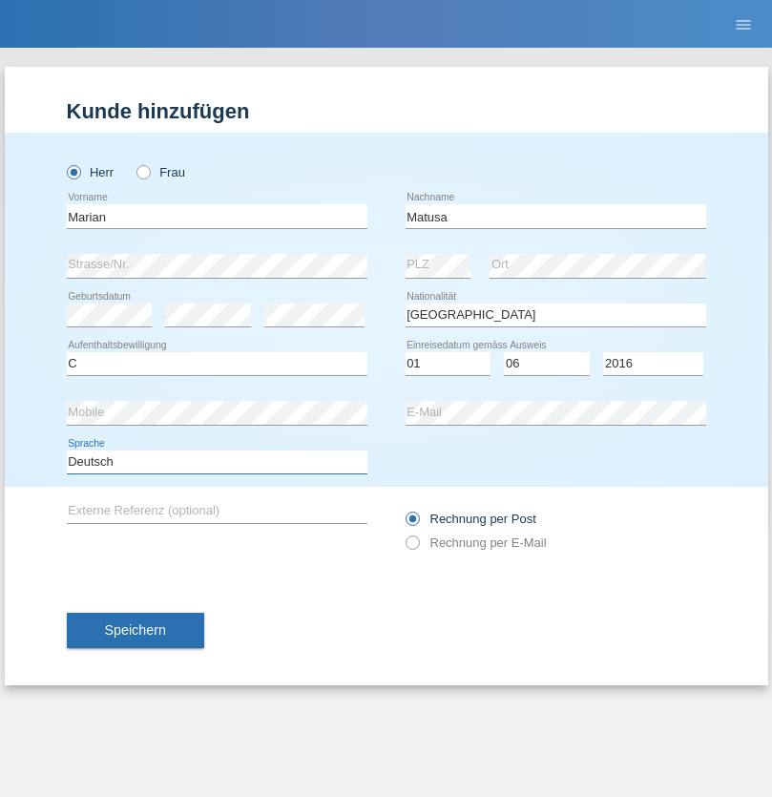
select select "en"
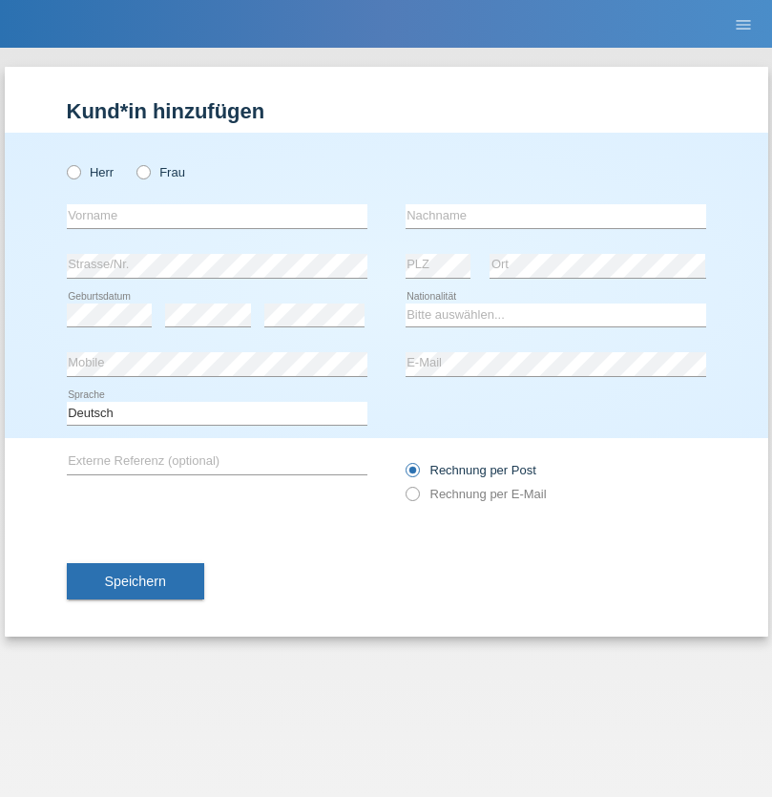
radio input "true"
click at [217, 216] on input "text" at bounding box center [217, 216] width 300 height 24
type input "[PERSON_NAME]"
click at [555, 216] on input "text" at bounding box center [555, 216] width 300 height 24
type input "Weinlein"
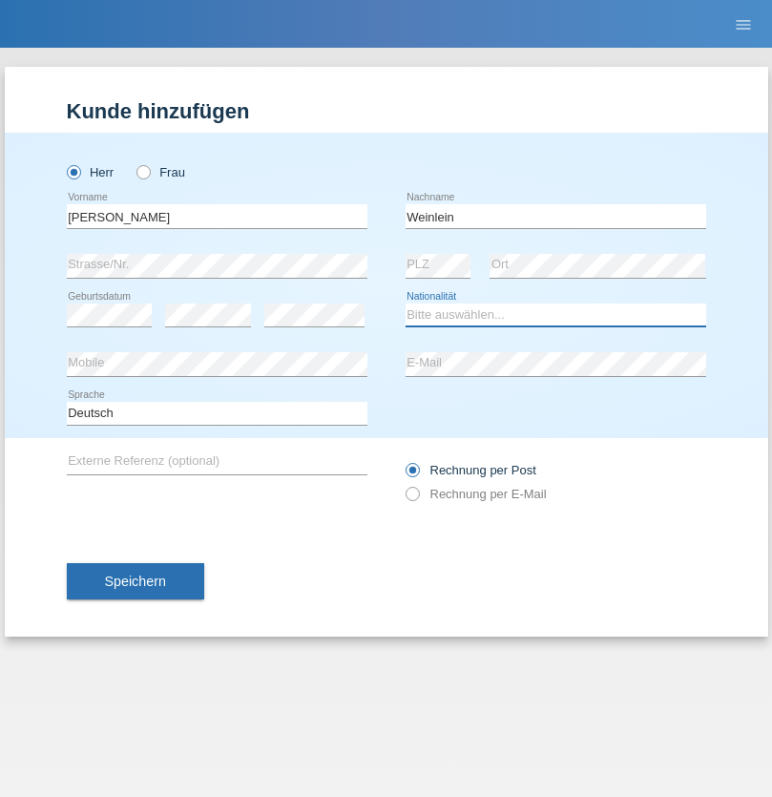
select select "CH"
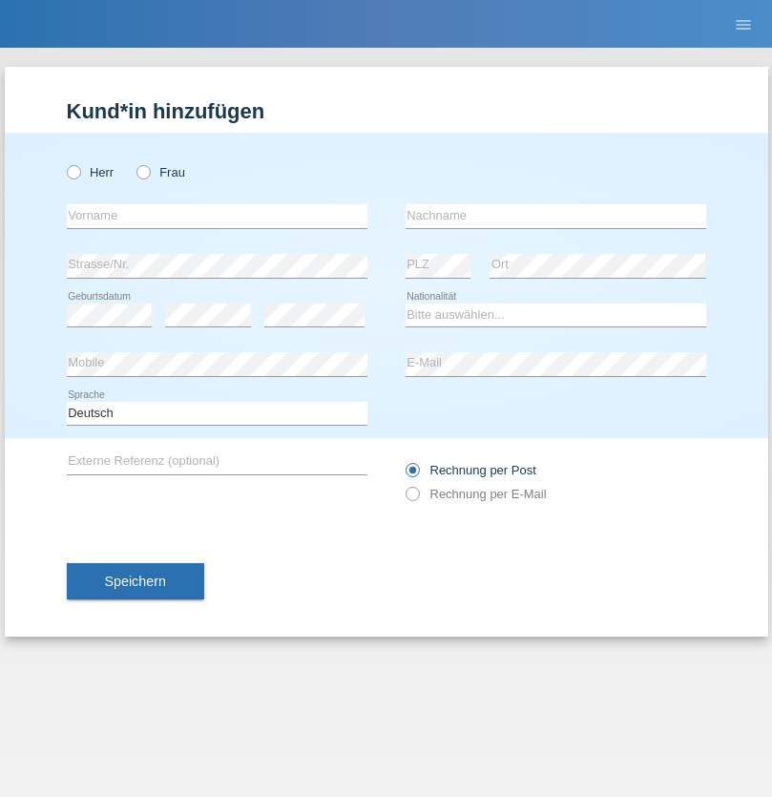
radio input "true"
click at [217, 216] on input "text" at bounding box center [217, 216] width 300 height 24
type input "Jashari lmeri"
click at [555, 216] on input "text" at bounding box center [555, 216] width 300 height 24
type input "Rabije"
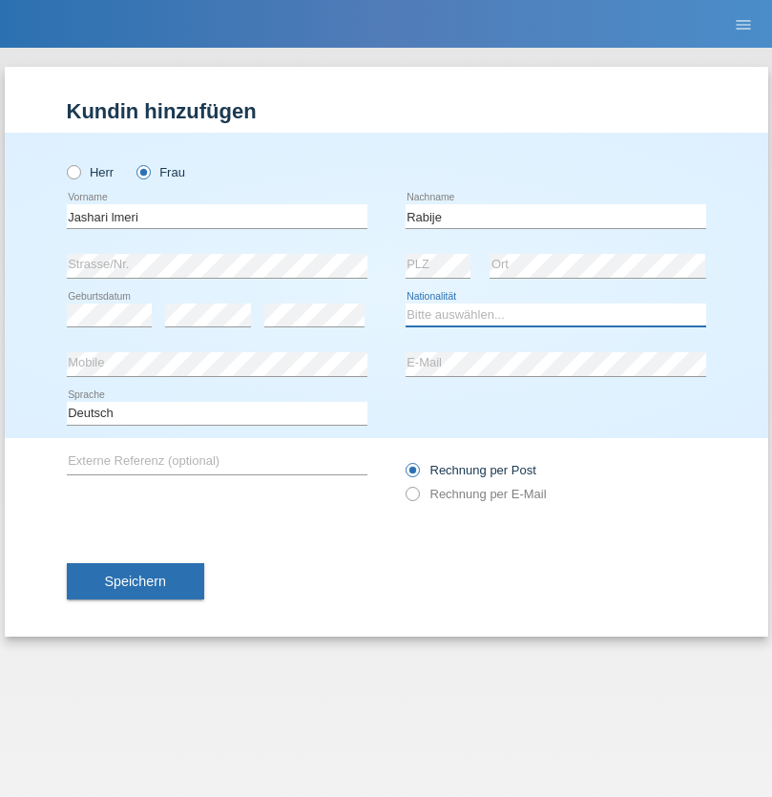
select select "CH"
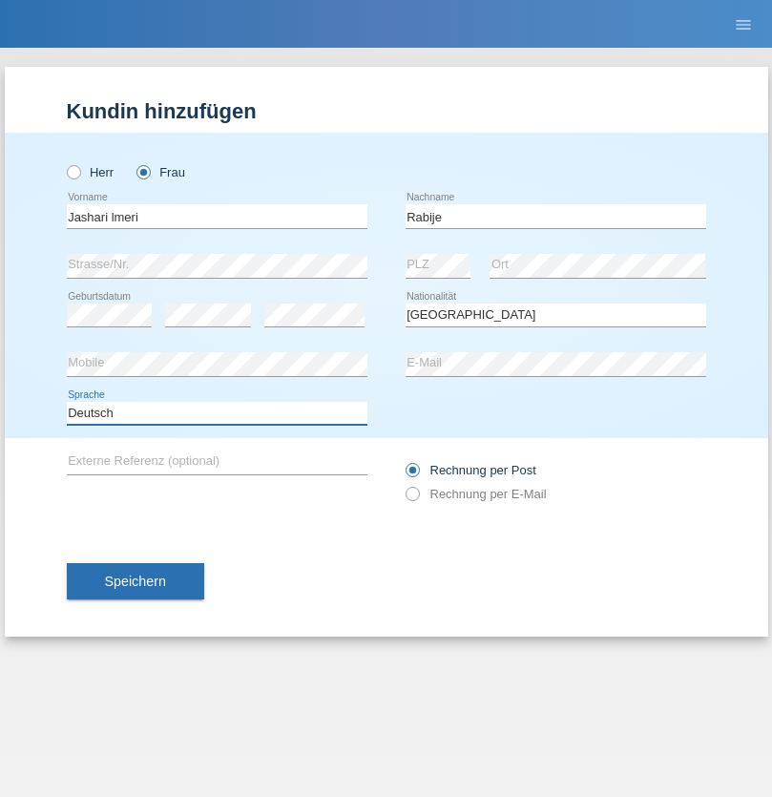
select select "en"
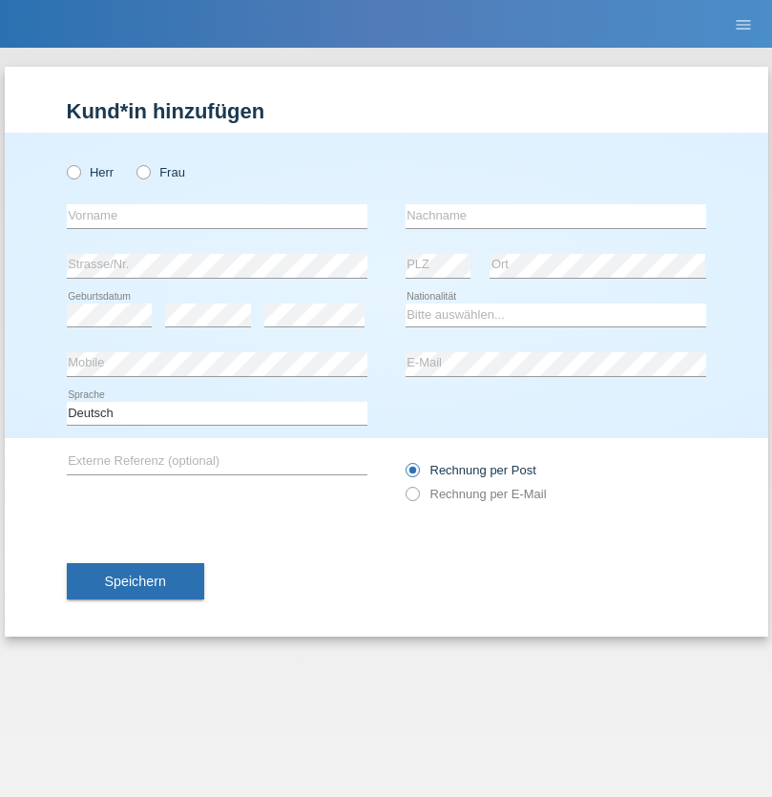
radio input "true"
click at [217, 216] on input "text" at bounding box center [217, 216] width 300 height 24
type input "firat"
click at [555, 216] on input "text" at bounding box center [555, 216] width 300 height 24
type input "kara"
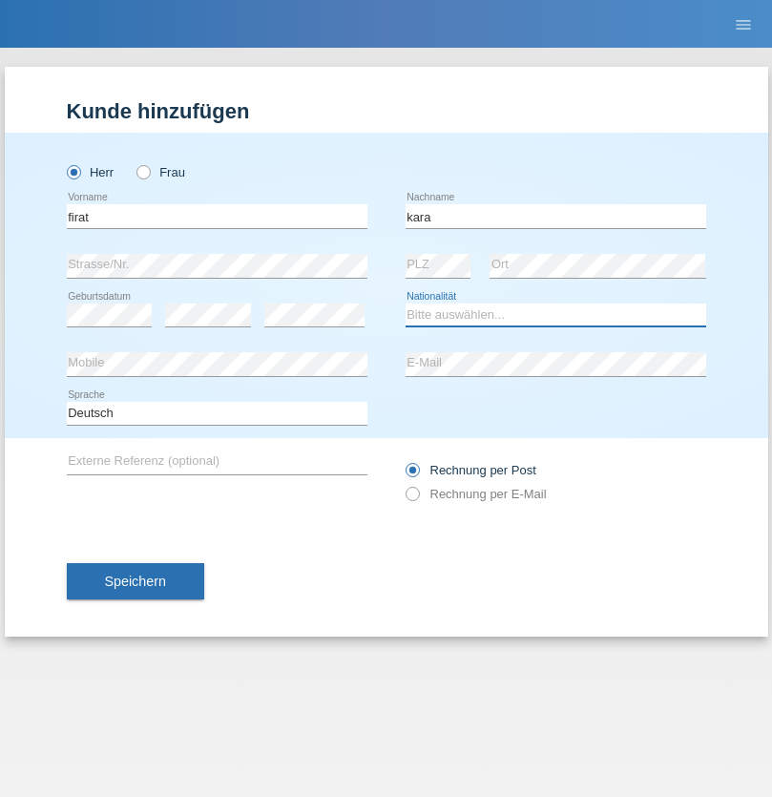
select select "CH"
radio input "true"
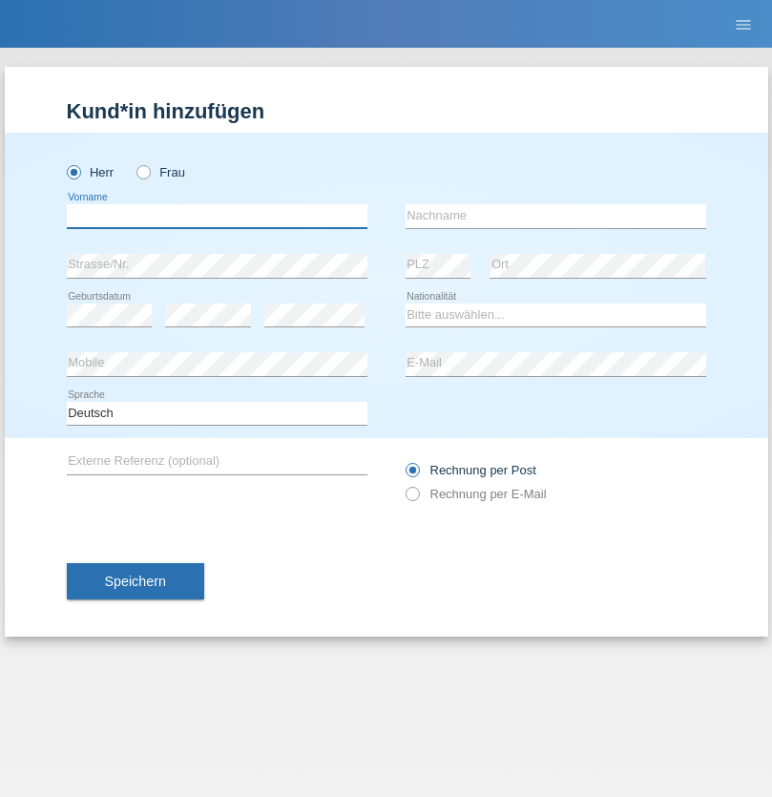
click at [217, 216] on input "text" at bounding box center [217, 216] width 300 height 24
type input "Gigov"
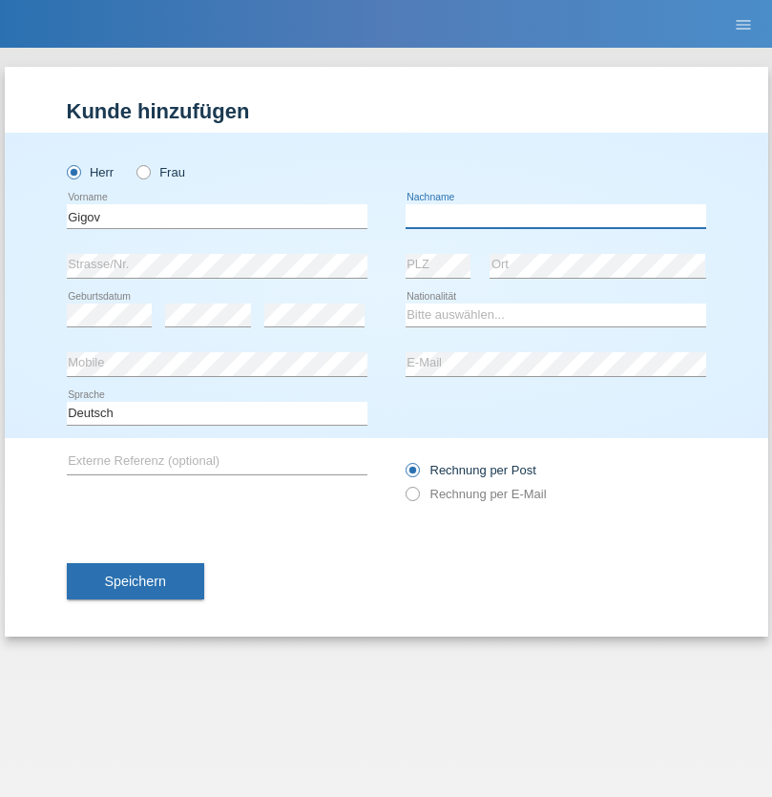
click at [555, 216] on input "text" at bounding box center [555, 216] width 300 height 24
type input "Zhan"
select select "BG"
select select "C"
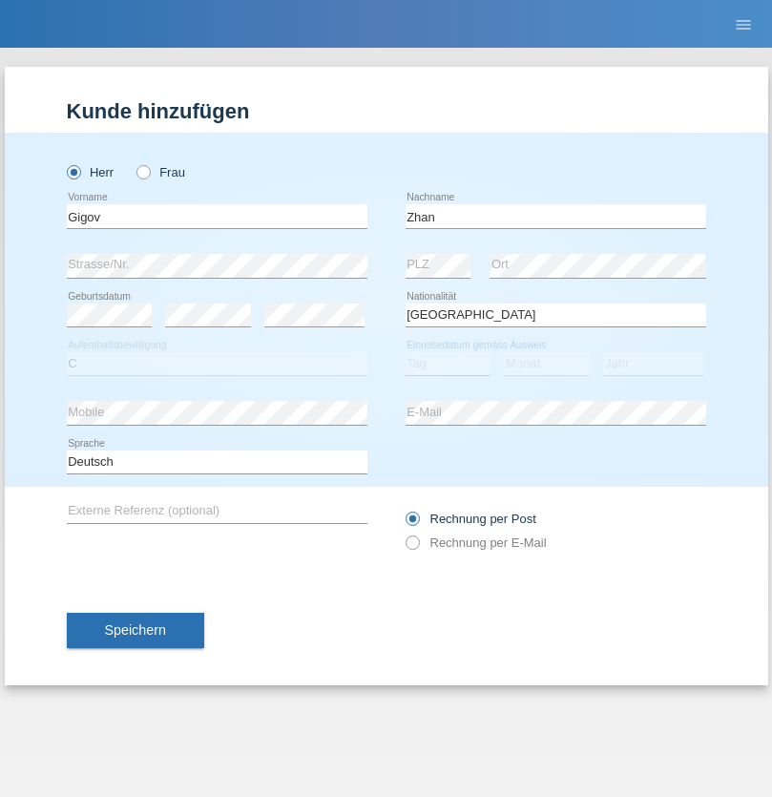
select select "23"
select select "10"
select select "2021"
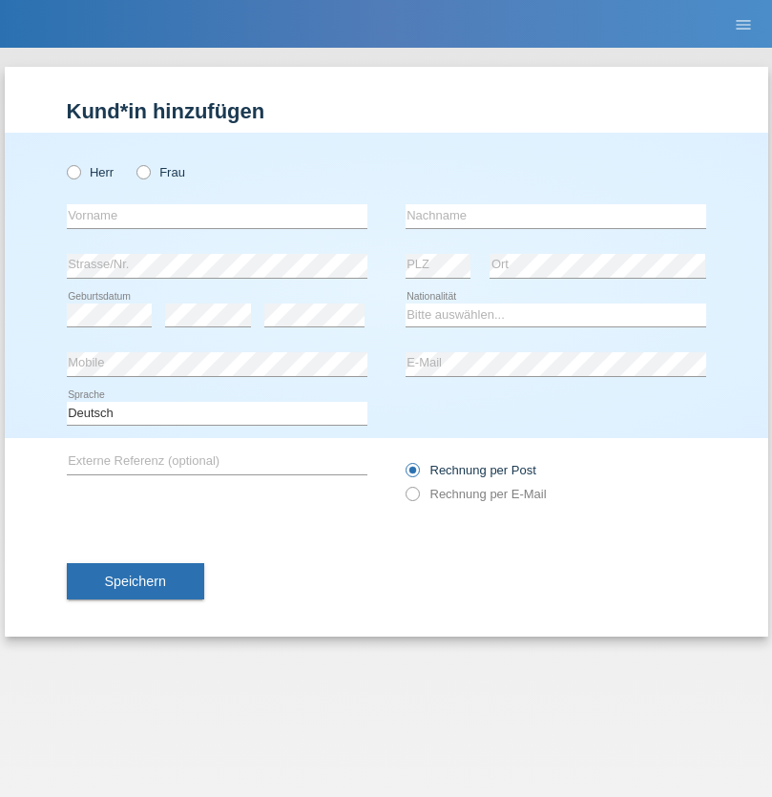
radio input "true"
click at [217, 216] on input "text" at bounding box center [217, 216] width 300 height 24
type input "Amand"
click at [555, 216] on input "text" at bounding box center [555, 216] width 300 height 24
type input "Pires"
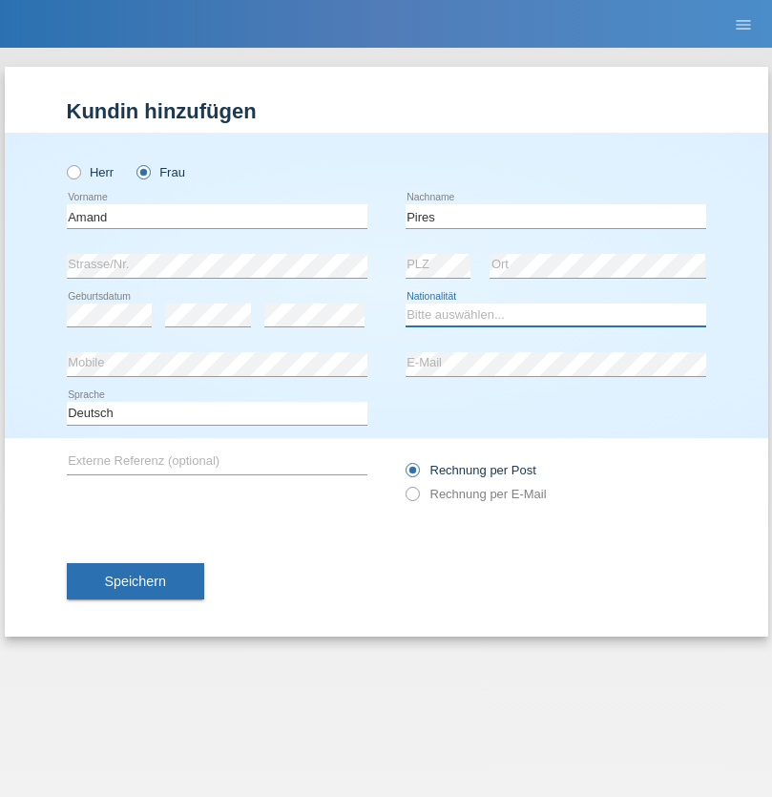
select select "CH"
radio input "true"
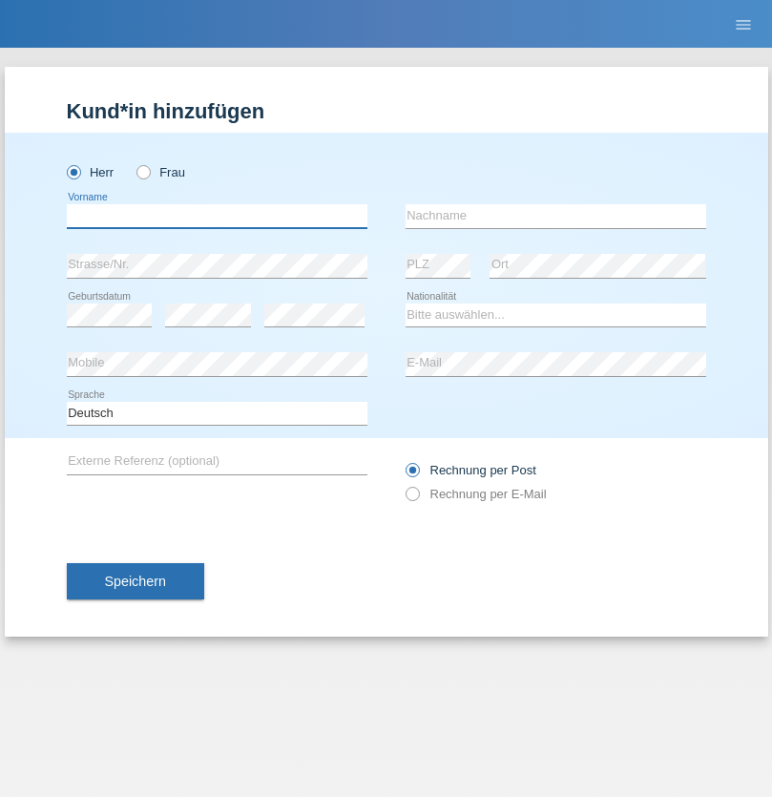
click at [217, 216] on input "text" at bounding box center [217, 216] width 300 height 24
type input "[PERSON_NAME]"
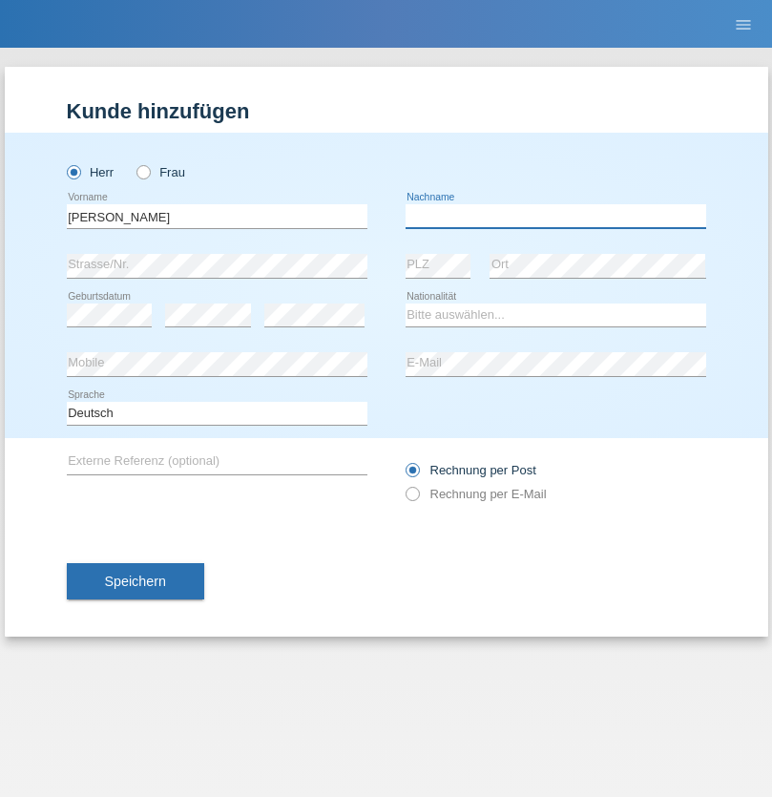
click at [555, 216] on input "text" at bounding box center [555, 216] width 300 height 24
type input "Saidi"
select select "CH"
radio input "true"
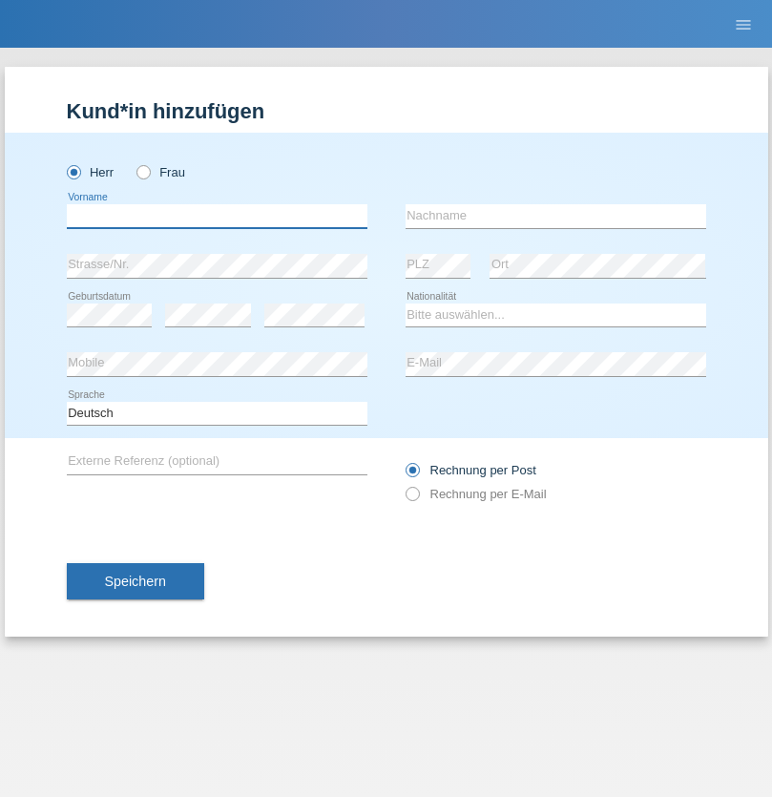
click at [217, 216] on input "text" at bounding box center [217, 216] width 300 height 24
type input "[PERSON_NAME]"
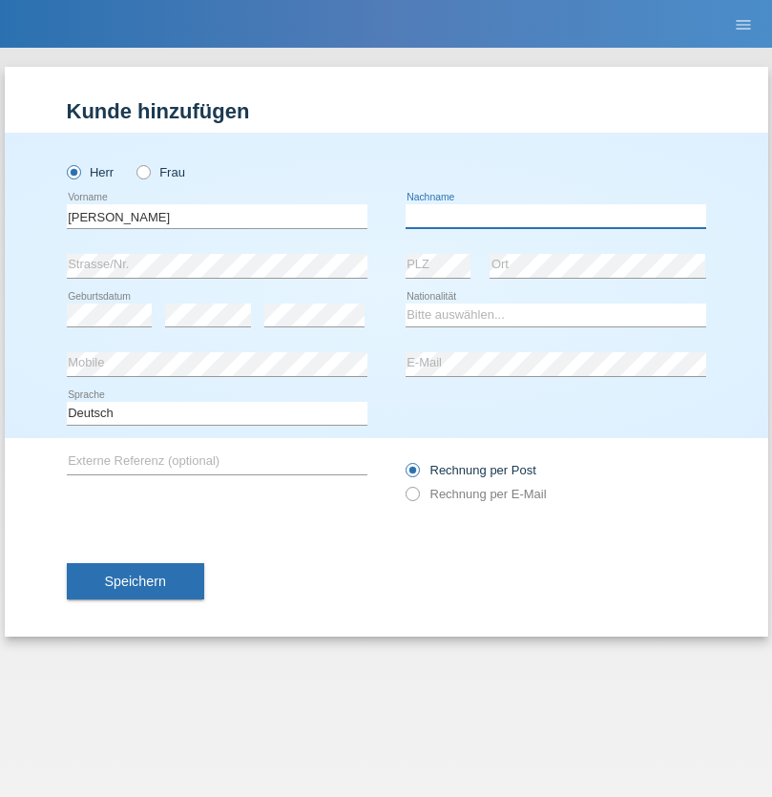
click at [555, 216] on input "text" at bounding box center [555, 216] width 300 height 24
type input "[PERSON_NAME]"
select select "PT"
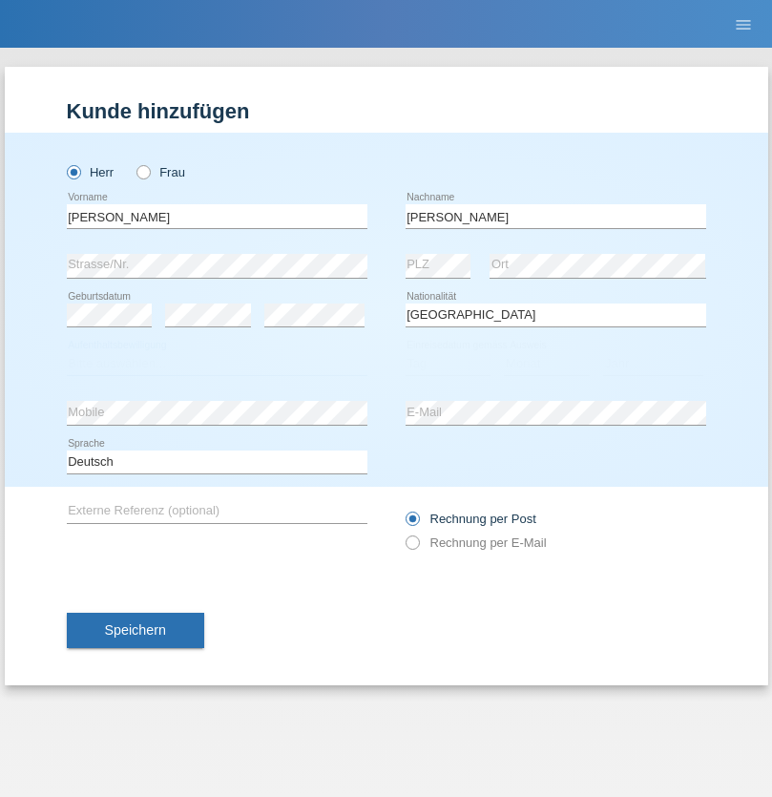
select select "C"
select select "23"
select select "08"
select select "2021"
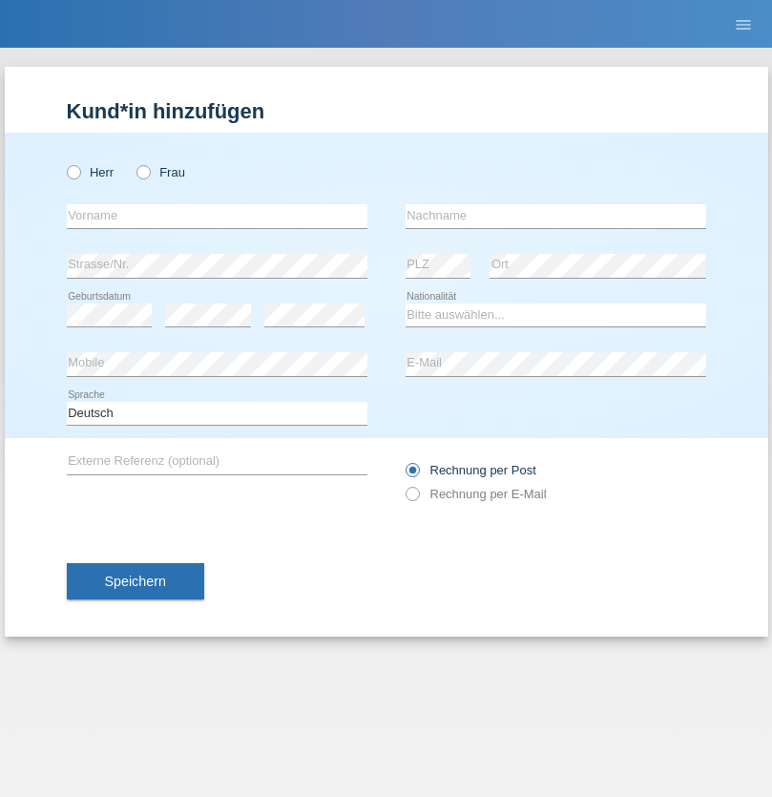
radio input "true"
click at [217, 216] on input "text" at bounding box center [217, 216] width 300 height 24
type input "[PERSON_NAME]"
click at [555, 216] on input "text" at bounding box center [555, 216] width 300 height 24
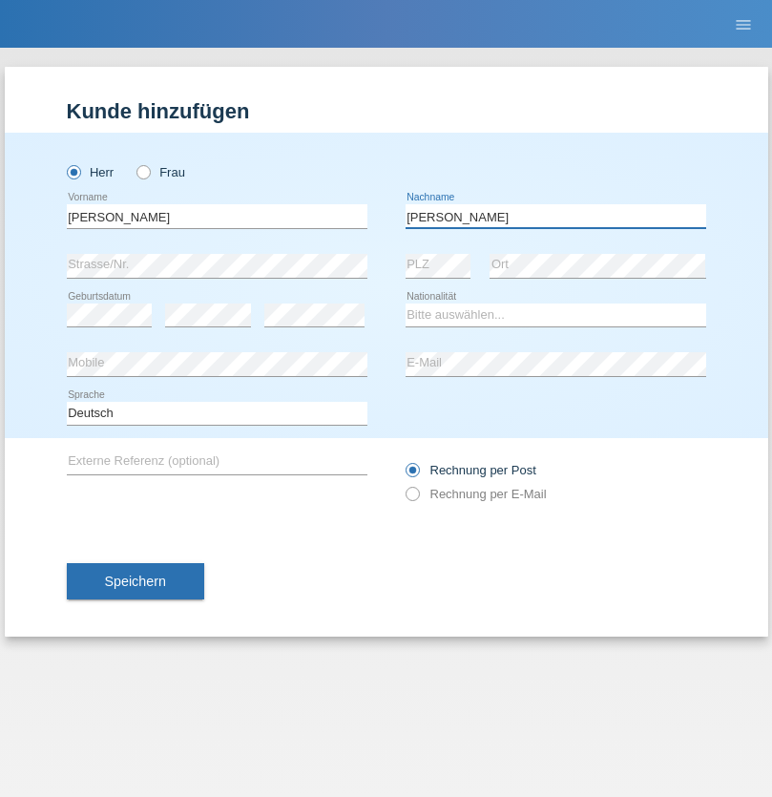
type input "Meier"
select select "CH"
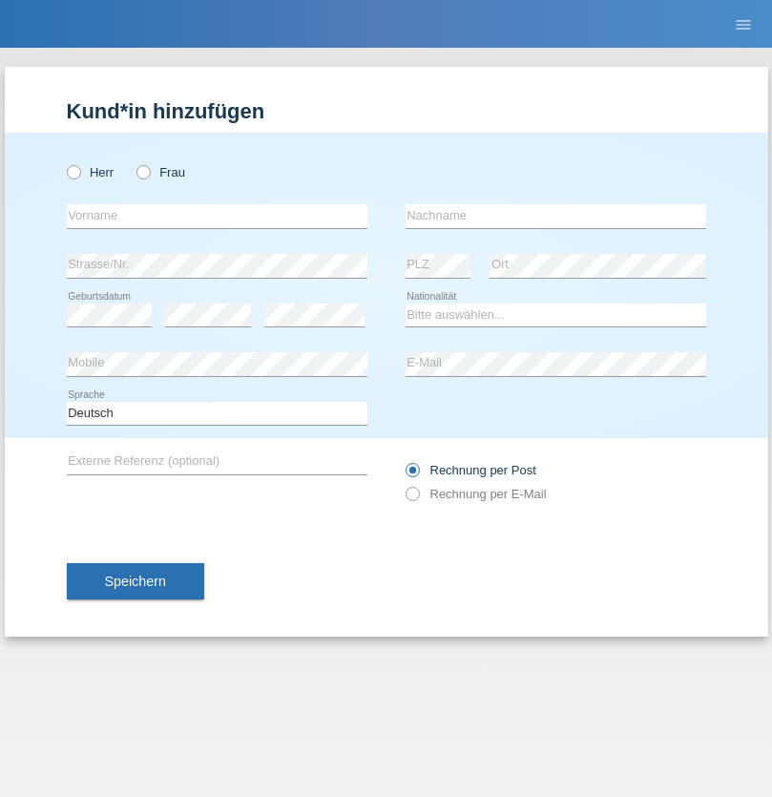
radio input "true"
click at [217, 216] on input "text" at bounding box center [217, 216] width 300 height 24
type input "Szilvia"
click at [555, 216] on input "text" at bounding box center [555, 216] width 300 height 24
type input "Olakh"
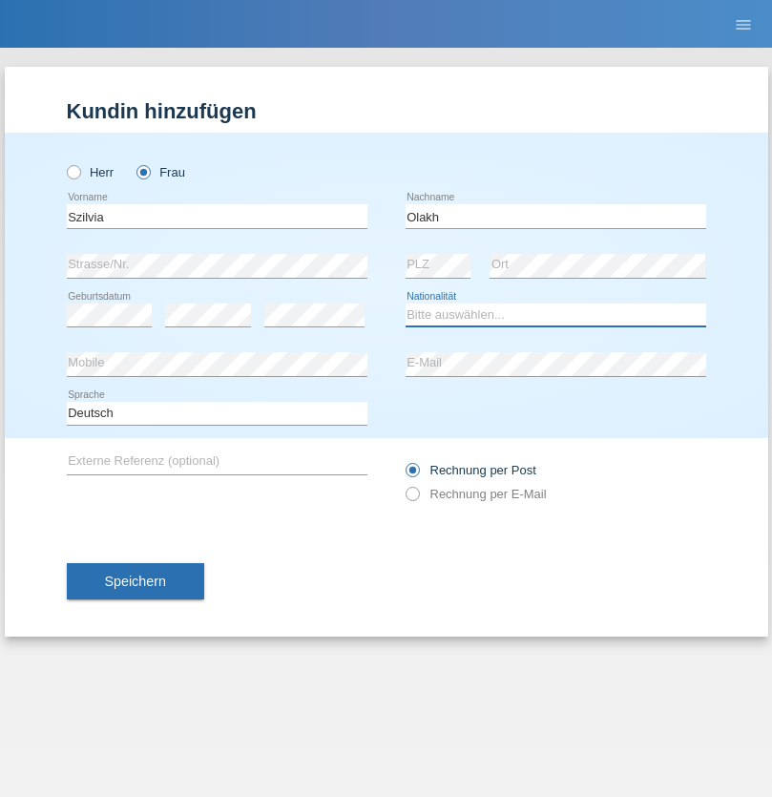
select select "UA"
select select "C"
select select "17"
select select "09"
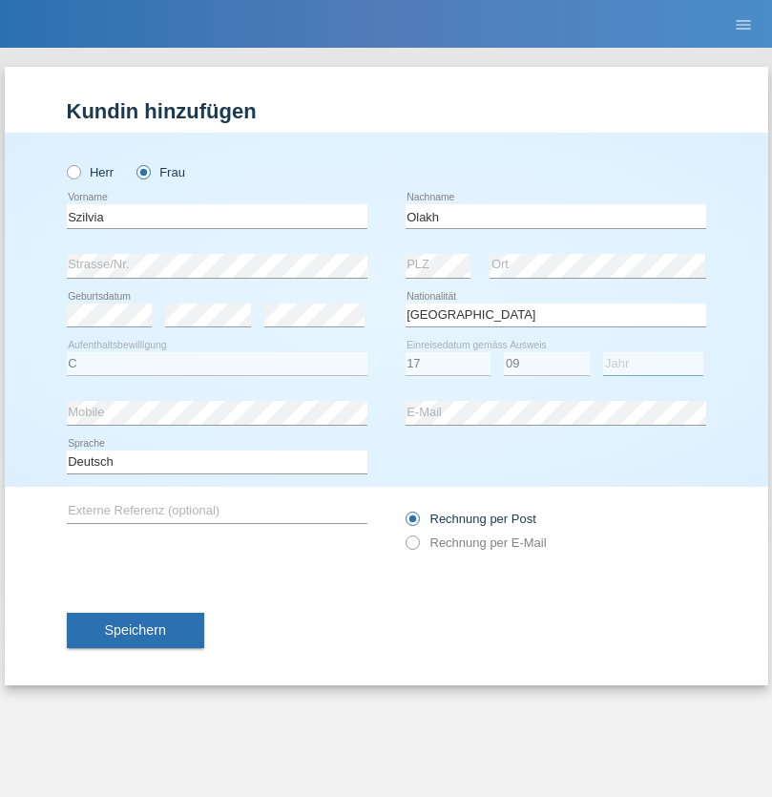
select select "2021"
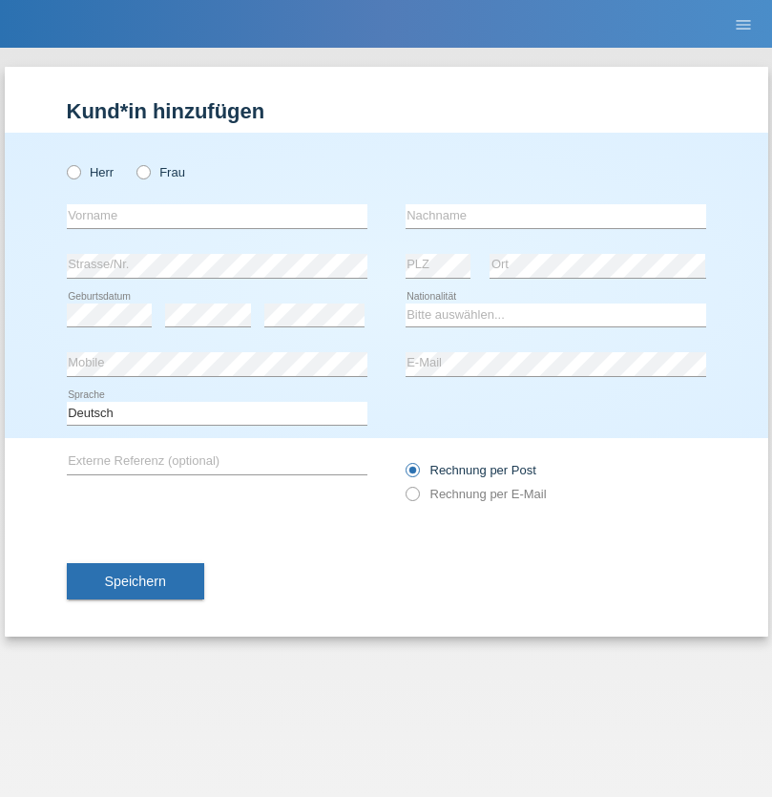
radio input "true"
click at [217, 216] on input "text" at bounding box center [217, 216] width 300 height 24
type input "Asrit"
click at [555, 216] on input "text" at bounding box center [555, 216] width 300 height 24
type input "Kupa"
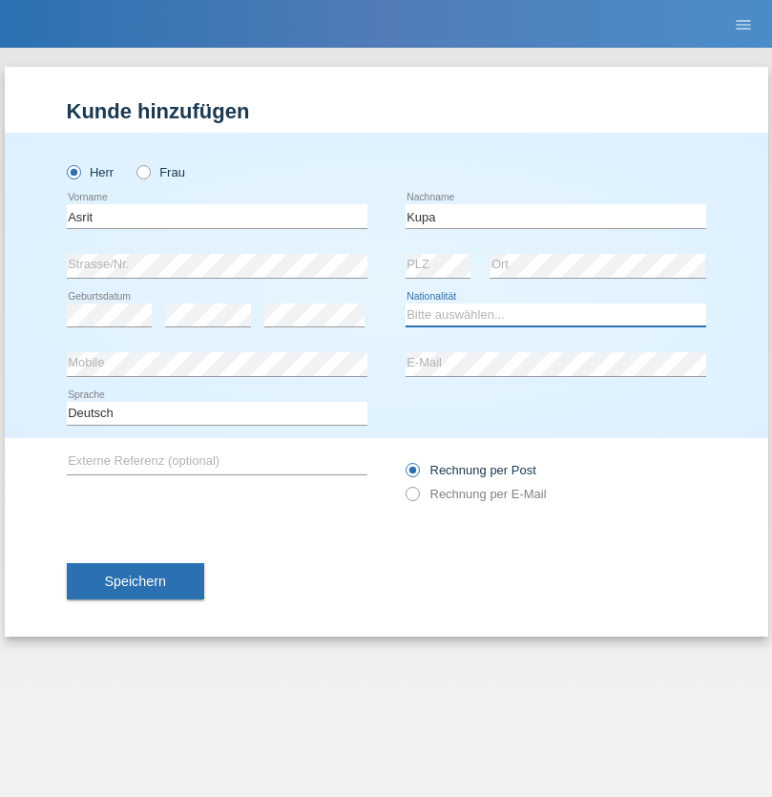
select select "MK"
select select "C"
select select "27"
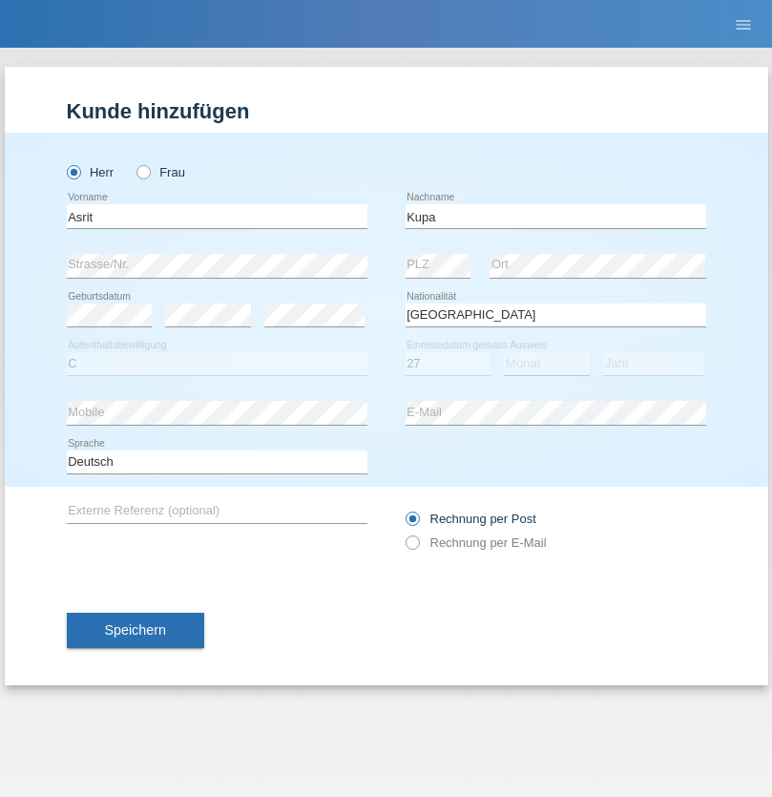
select select "05"
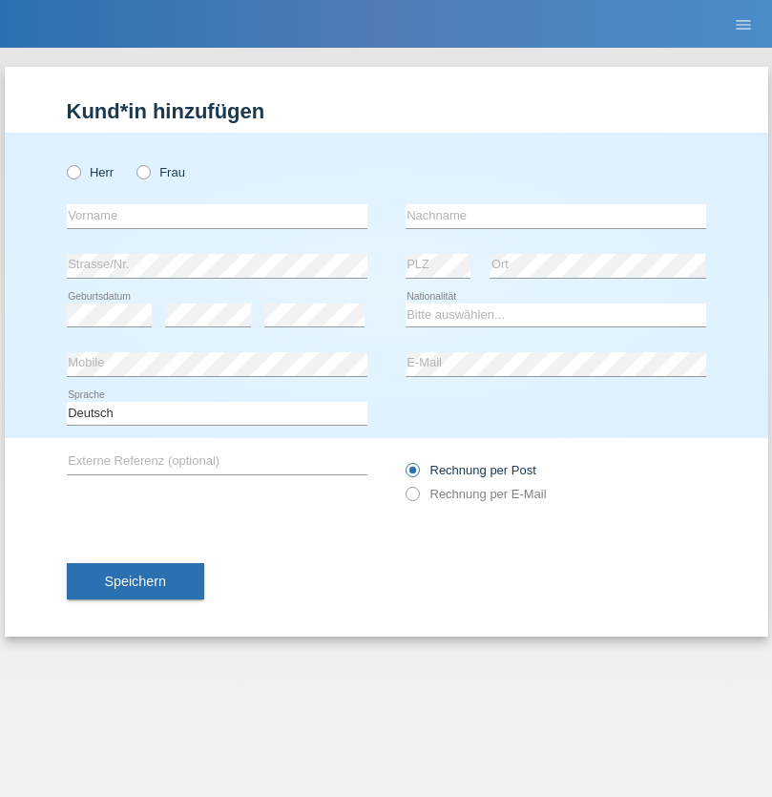
radio input "true"
click at [217, 216] on input "text" at bounding box center [217, 216] width 300 height 24
type input "Ibrahim"
click at [555, 216] on input "text" at bounding box center [555, 216] width 300 height 24
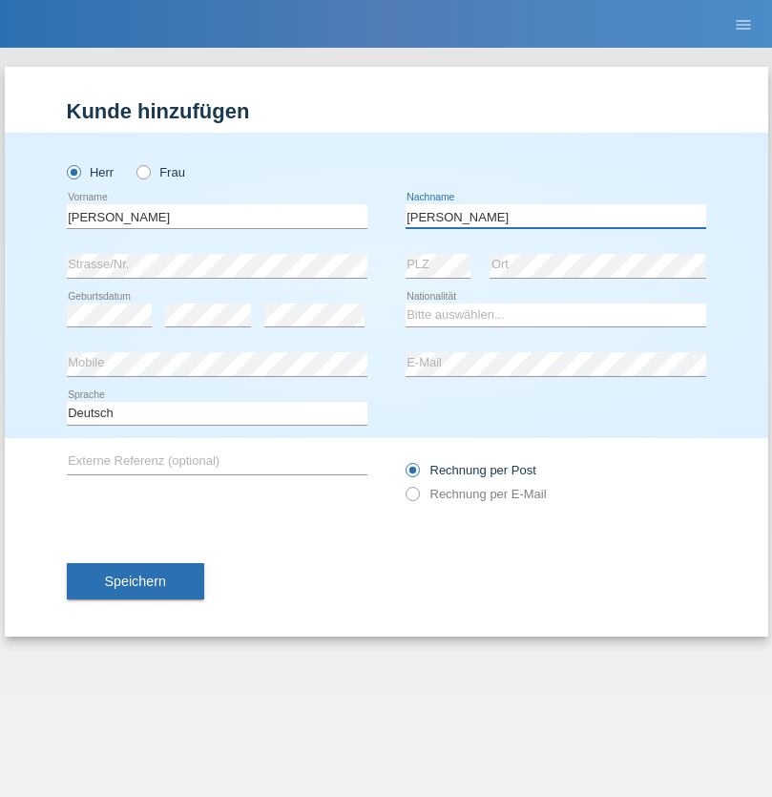
type input "Abbas"
select select "SY"
select select "C"
select select "17"
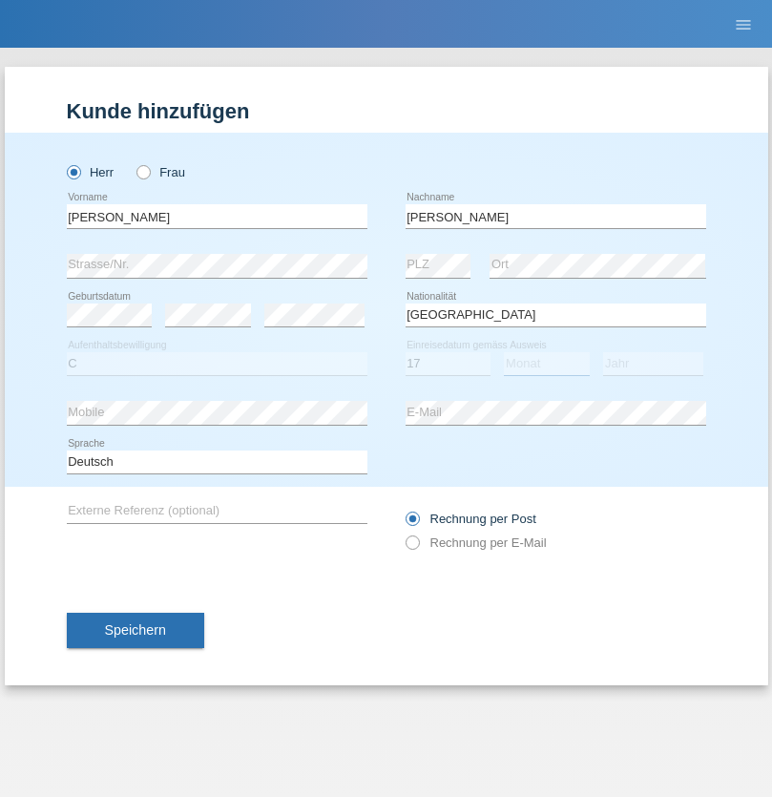
select select "09"
select select "2021"
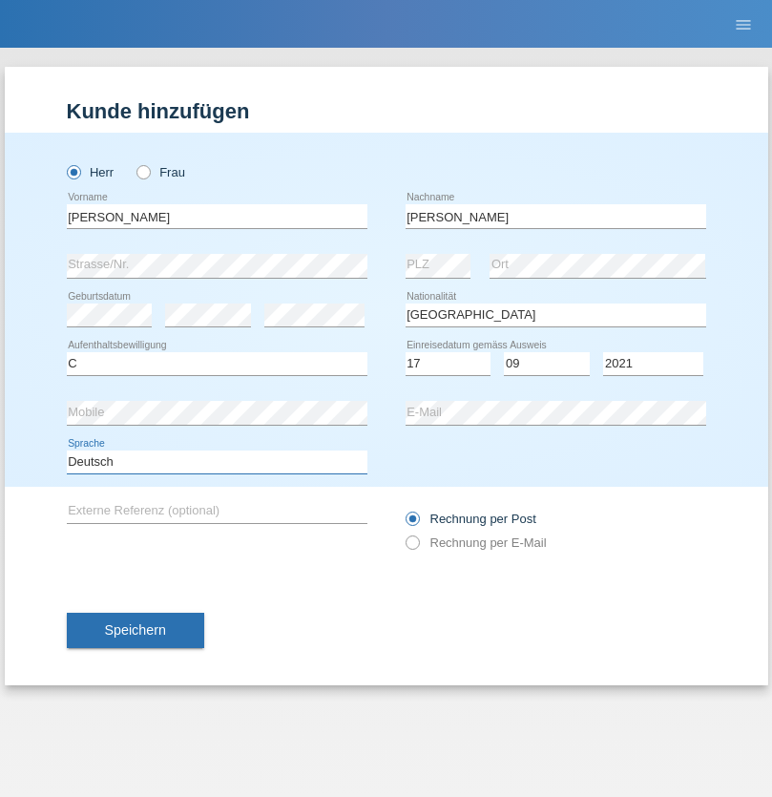
select select "en"
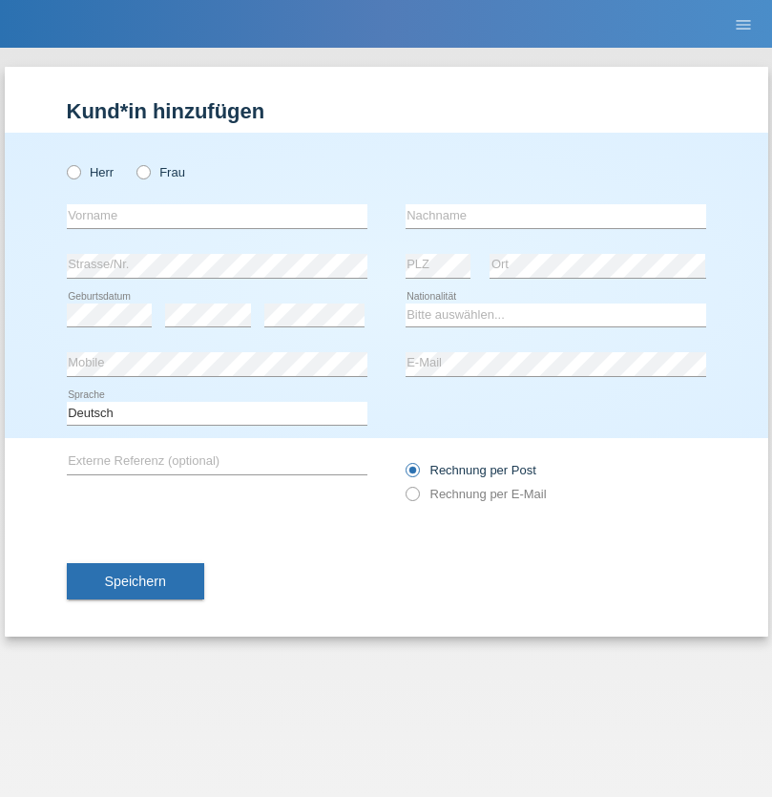
radio input "true"
select select "CH"
radio input "true"
click at [217, 216] on input "text" at bounding box center [217, 216] width 300 height 24
type input "[PERSON_NAME]"
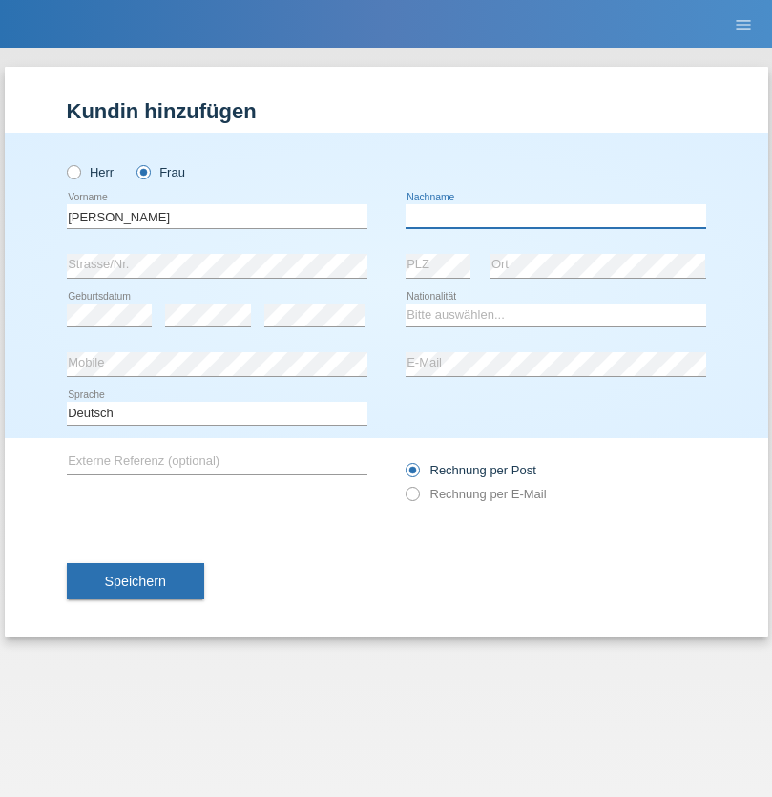
click at [555, 216] on input "text" at bounding box center [555, 216] width 300 height 24
type input "Bacic"
select select "CH"
